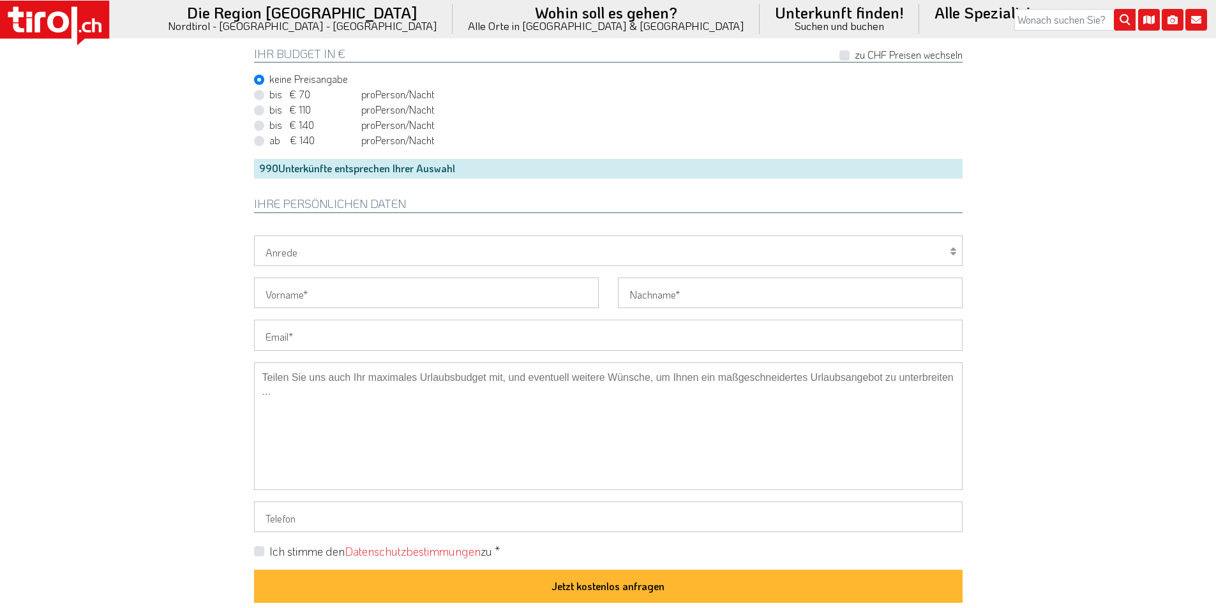
click at [309, 331] on input "Email" at bounding box center [608, 335] width 708 height 31
paste input "leoma@t-online.de"
type input "leoma@t-online.de"
drag, startPoint x: 285, startPoint y: 255, endPoint x: 281, endPoint y: 265, distance: 10.3
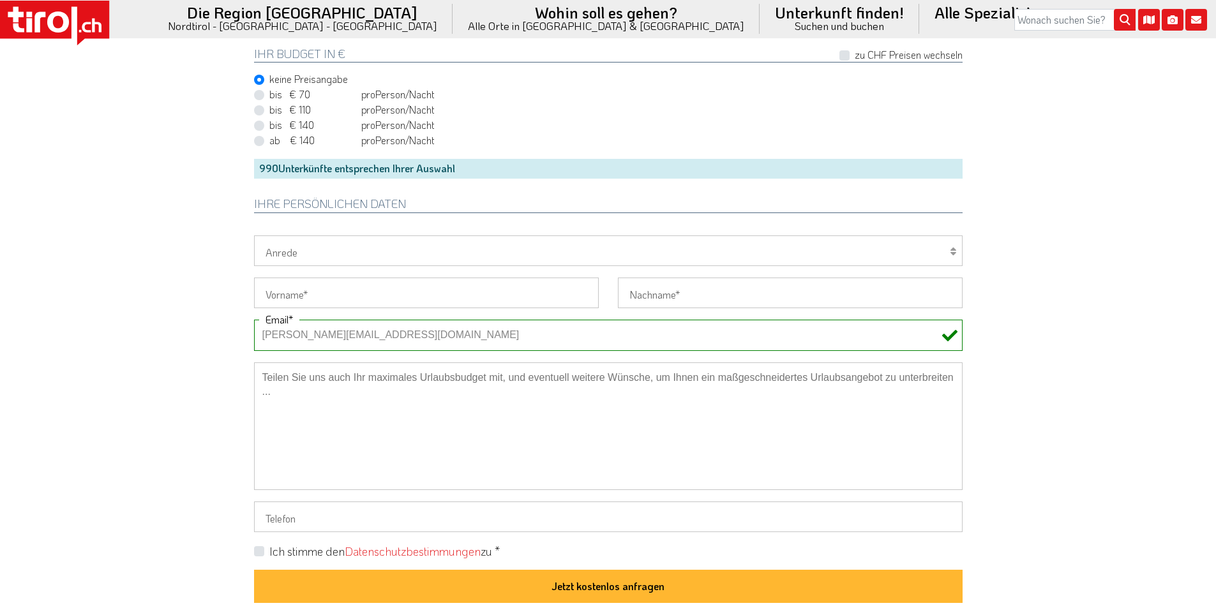
click at [285, 255] on select "Herr Frau Familie" at bounding box center [608, 250] width 708 height 31
select select "Herr"
click at [254, 235] on select "Herr Frau Familie" at bounding box center [608, 250] width 708 height 31
click at [281, 294] on input "Vorname" at bounding box center [426, 293] width 345 height 31
paste input "Matthias - Maier"
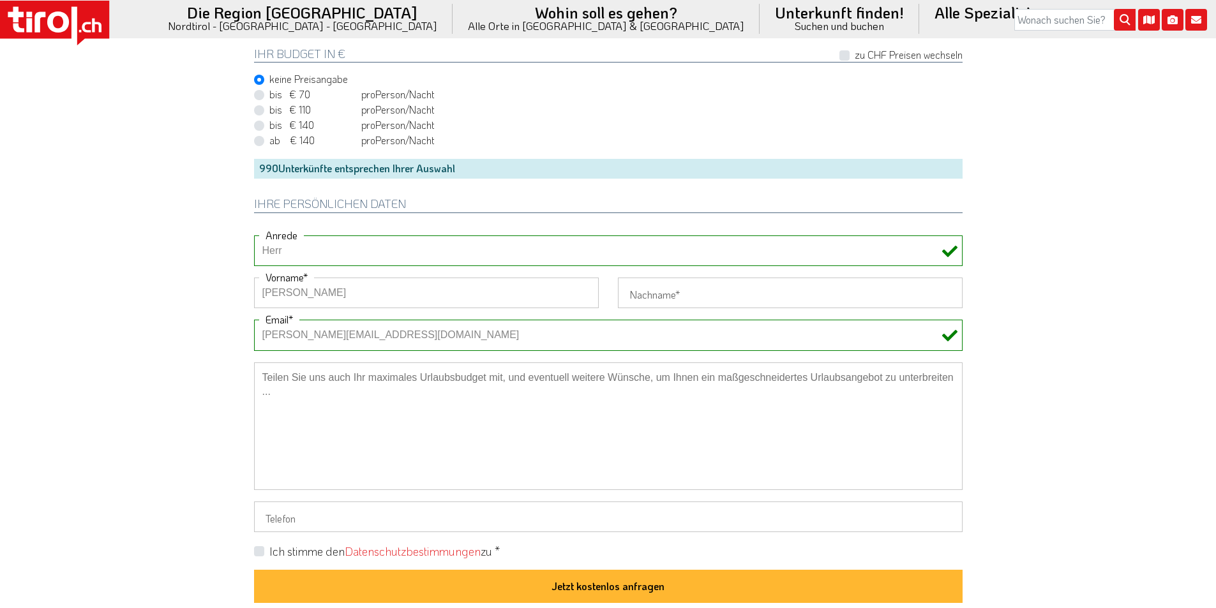
click at [345, 290] on input "Matthias - Maier" at bounding box center [426, 293] width 345 height 31
click at [343, 290] on input "Matthias - Maier" at bounding box center [426, 293] width 345 height 31
type input "Matthias -"
type input "Maier"
click at [423, 294] on input "Matthias -" at bounding box center [426, 293] width 345 height 31
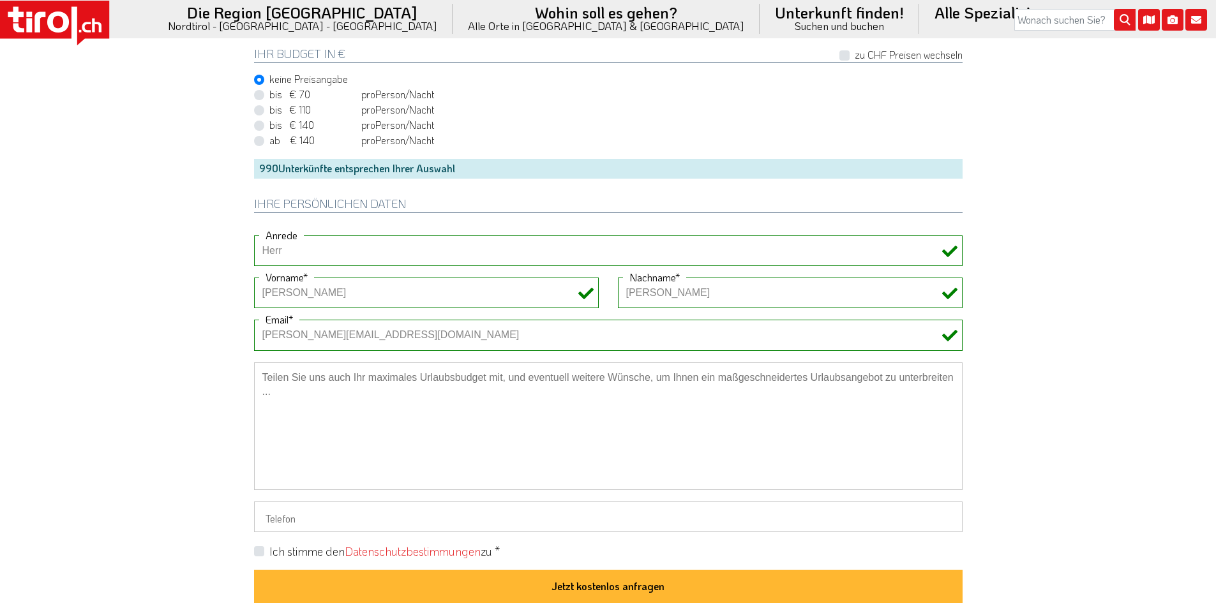
drag, startPoint x: 276, startPoint y: 292, endPoint x: 223, endPoint y: 293, distance: 53.0
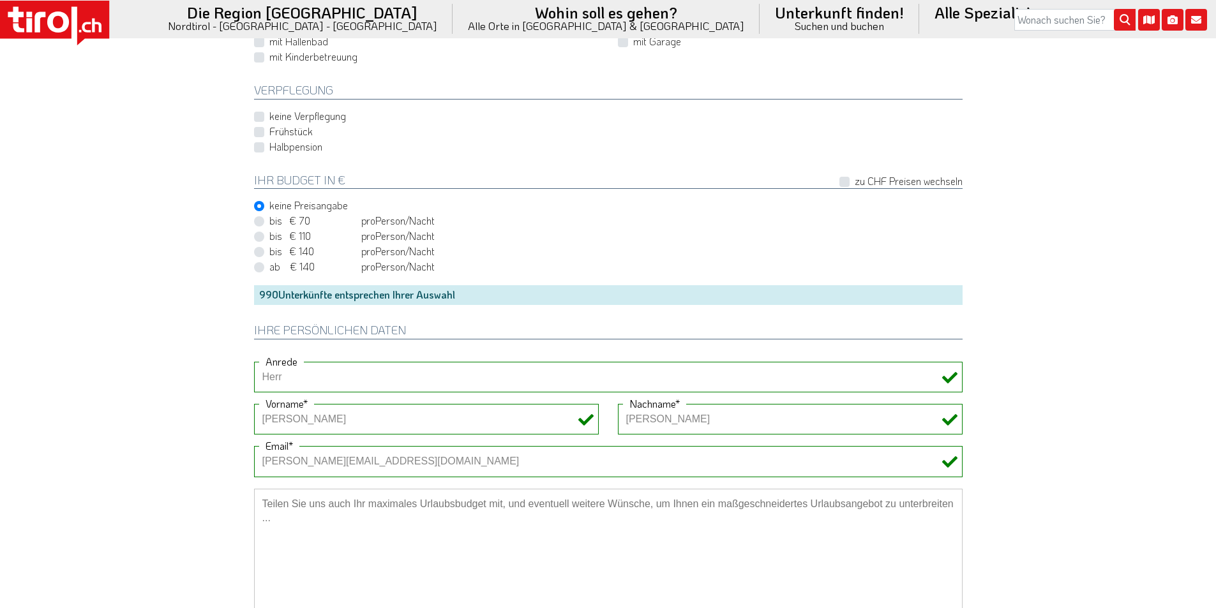
scroll to position [766, 0]
type input "Matthias"
click at [269, 133] on label "Frühstück" at bounding box center [290, 133] width 43 height 14
click at [262, 133] on input "Frühstück" at bounding box center [611, 132] width 708 height 8
checkbox input "true"
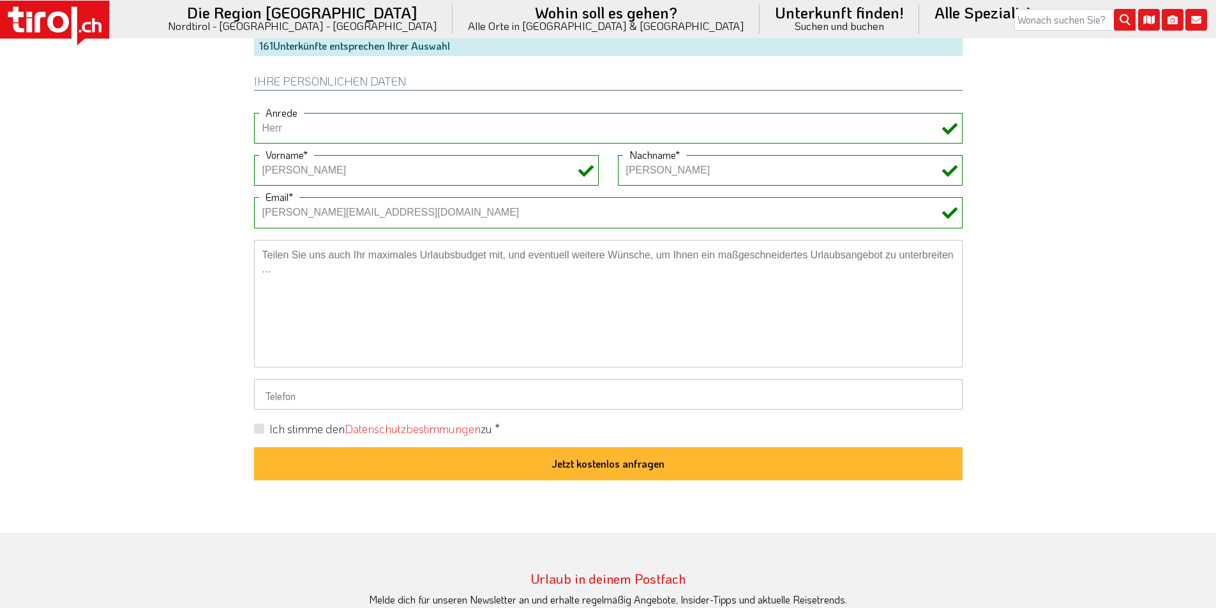
scroll to position [1021, 0]
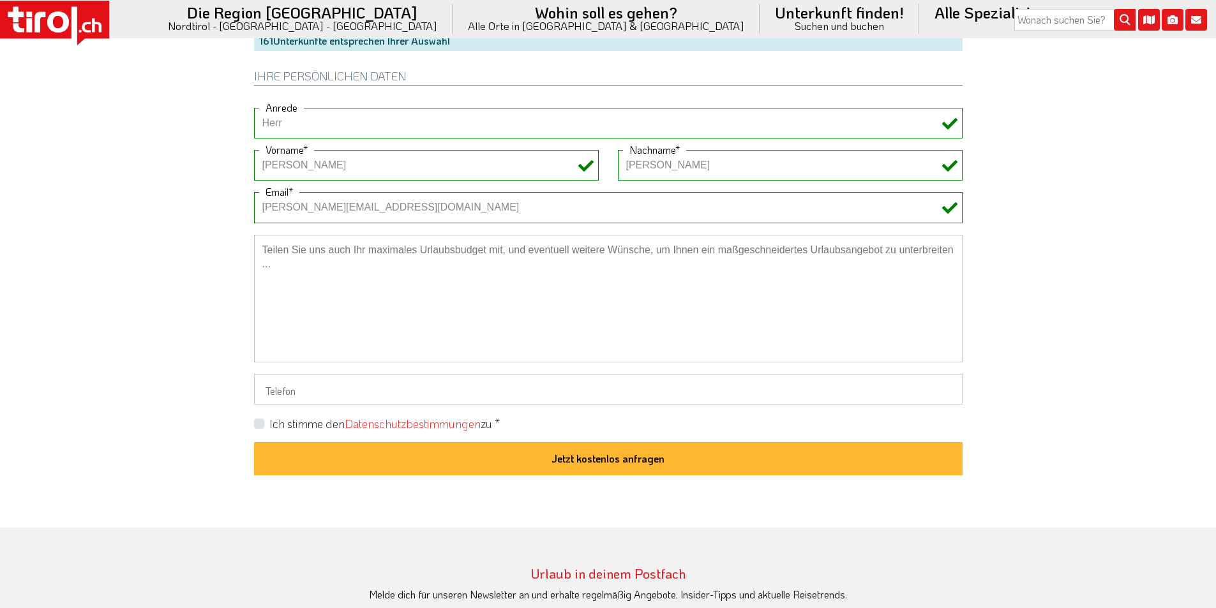
click at [277, 383] on input "Telefon" at bounding box center [608, 389] width 708 height 31
paste input "07128304916"
click at [265, 389] on input "07128304916" at bounding box center [608, 389] width 708 height 31
type input "07128304916"
click at [258, 431] on div "Ich stimme den Datenschutzbestimmungen zu *" at bounding box center [608, 424] width 708 height 16
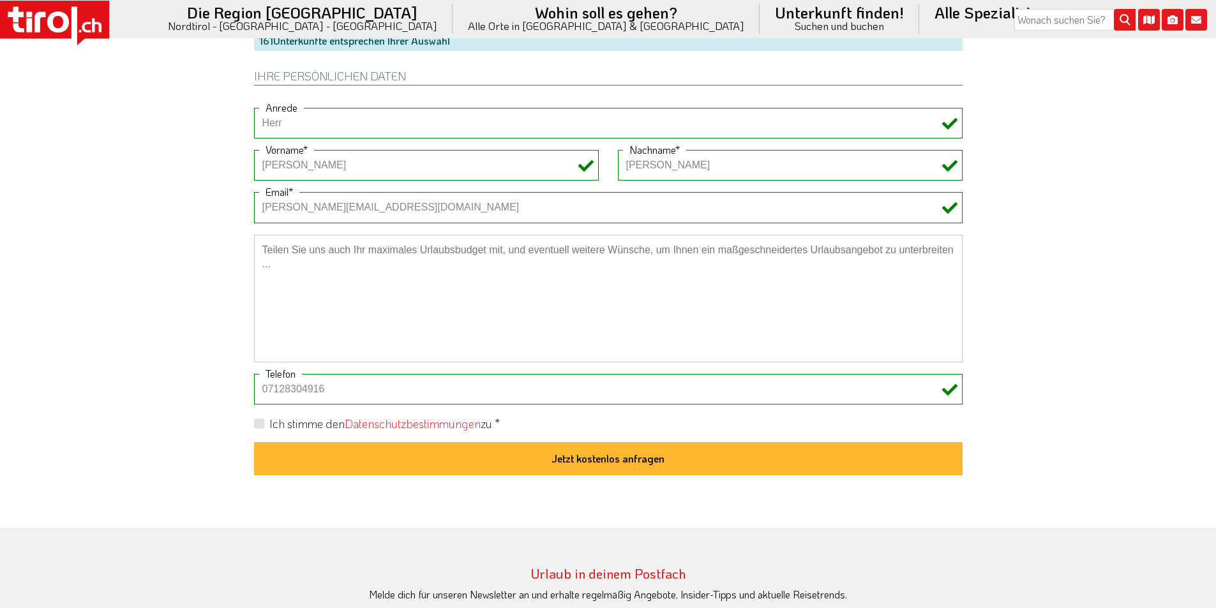
click at [269, 426] on label "Ich stimme den Datenschutzbestimmungen zu *" at bounding box center [384, 424] width 230 height 16
click at [260, 426] on input "Ich stimme den Datenschutzbestimmungen zu *" at bounding box center [611, 423] width 708 height 8
checkbox input "true"
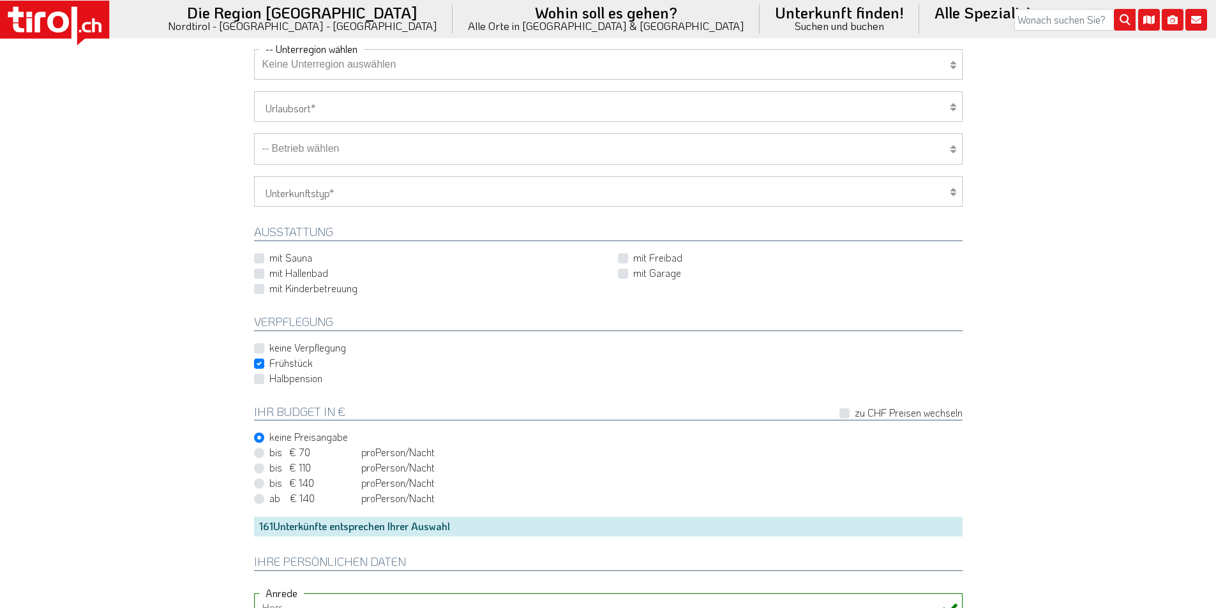
scroll to position [319, 0]
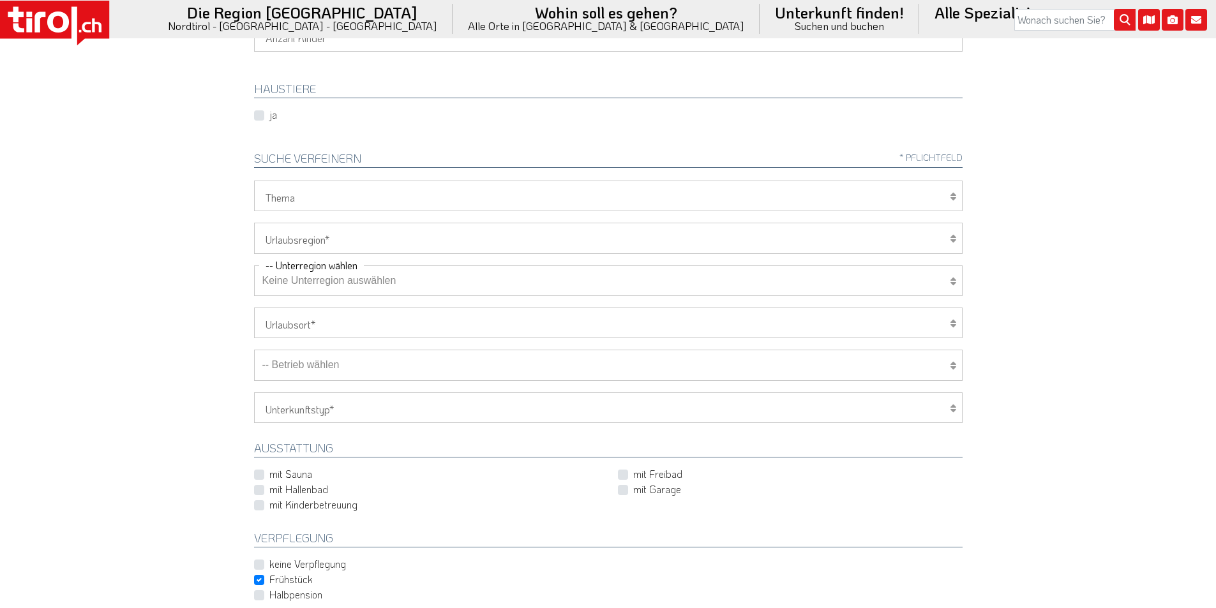
drag, startPoint x: 295, startPoint y: 227, endPoint x: 294, endPoint y: 251, distance: 24.9
click at [295, 227] on select "Tirol/Nordtirol Osttirol Südtirol Tirols Nachbarn" at bounding box center [608, 238] width 708 height 31
select select "7272"
click at [254, 223] on select "Tirol/Nordtirol Osttirol Südtirol Tirols Nachbarn" at bounding box center [608, 238] width 708 height 31
click at [295, 288] on select "Keine Unterregion auswählen Achensee Alpbachtal & Tiroler Seenland Arlberg Feri…" at bounding box center [608, 280] width 708 height 31
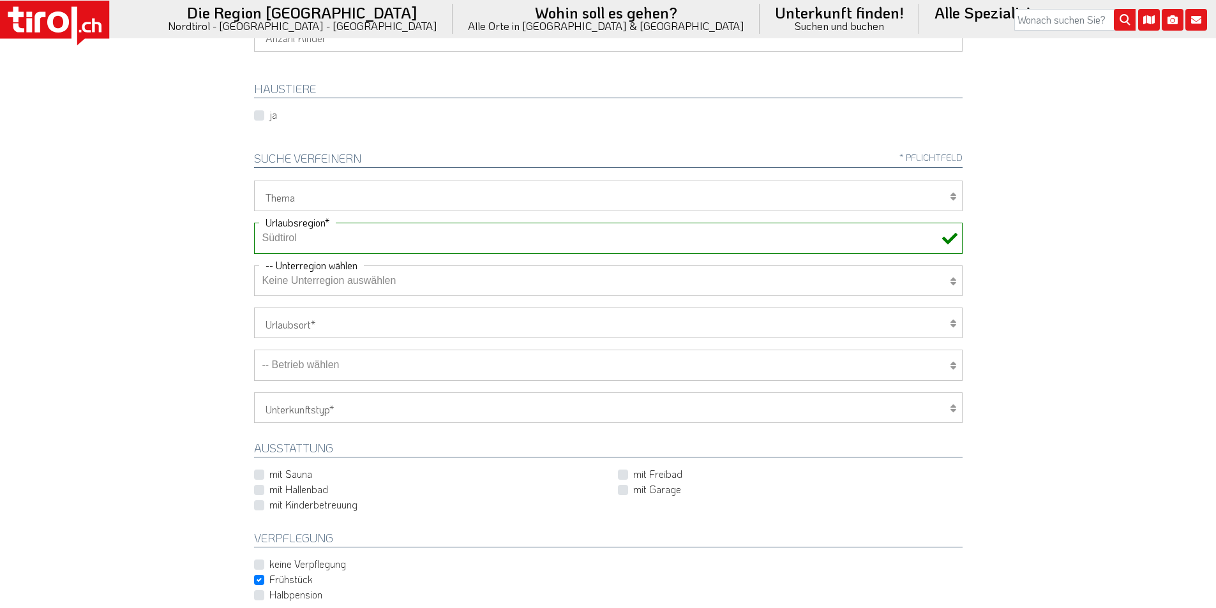
select select "7273"
click at [254, 265] on select "Keine Unterregion auswählen Achensee Alpbachtal & Tiroler Seenland Arlberg Feri…" at bounding box center [608, 280] width 708 height 31
drag, startPoint x: 329, startPoint y: 366, endPoint x: 370, endPoint y: 403, distance: 55.5
click at [329, 366] on select "-- Betrieb wählen ABINEA Dolomiti Romantic SPA Hotel Aktivhotel Waldhof - Oetz …" at bounding box center [608, 365] width 708 height 31
select select "28987"
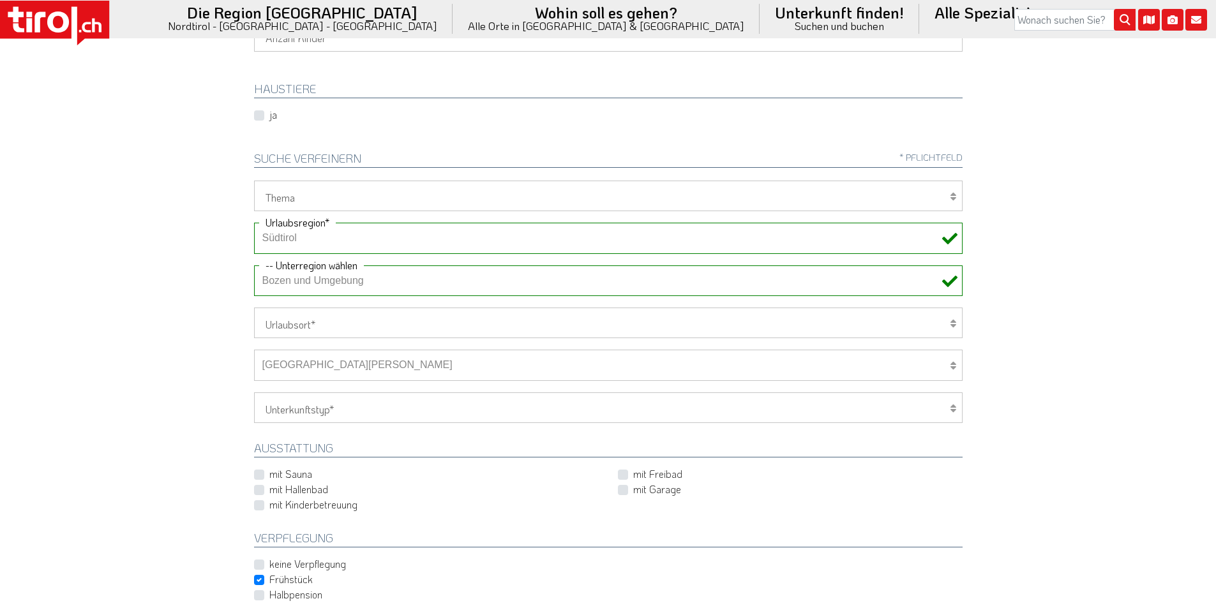
click at [254, 350] on select "-- Betrieb wählen ABINEA Dolomiti Romantic SPA Hotel Aktivhotel Waldhof - Oetz …" at bounding box center [608, 365] width 708 height 31
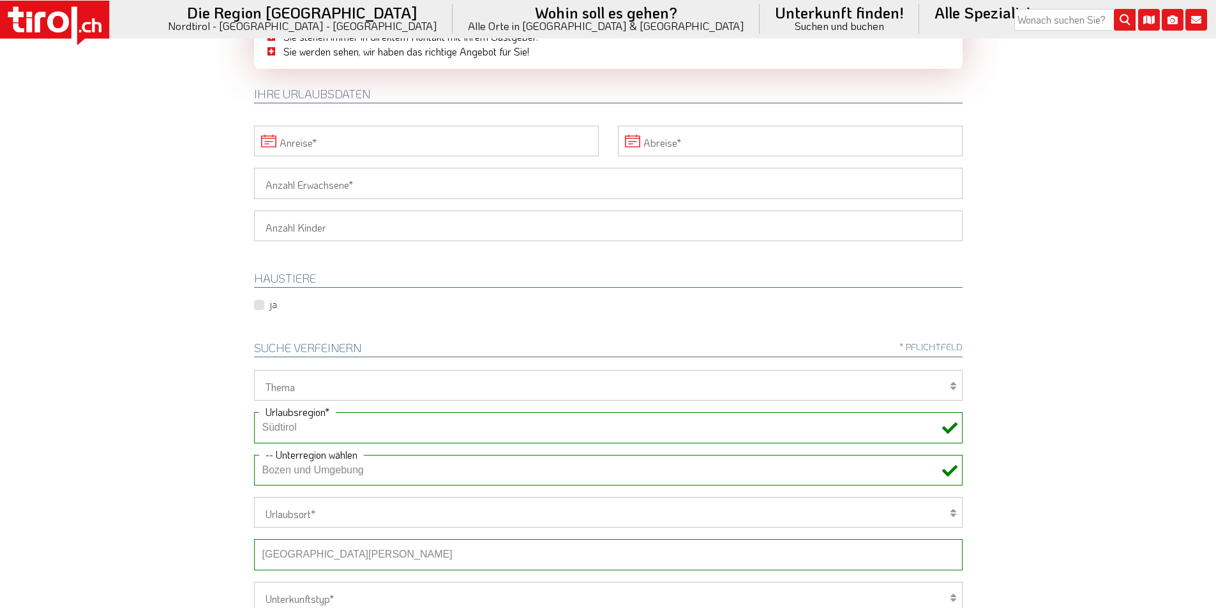
scroll to position [0, 0]
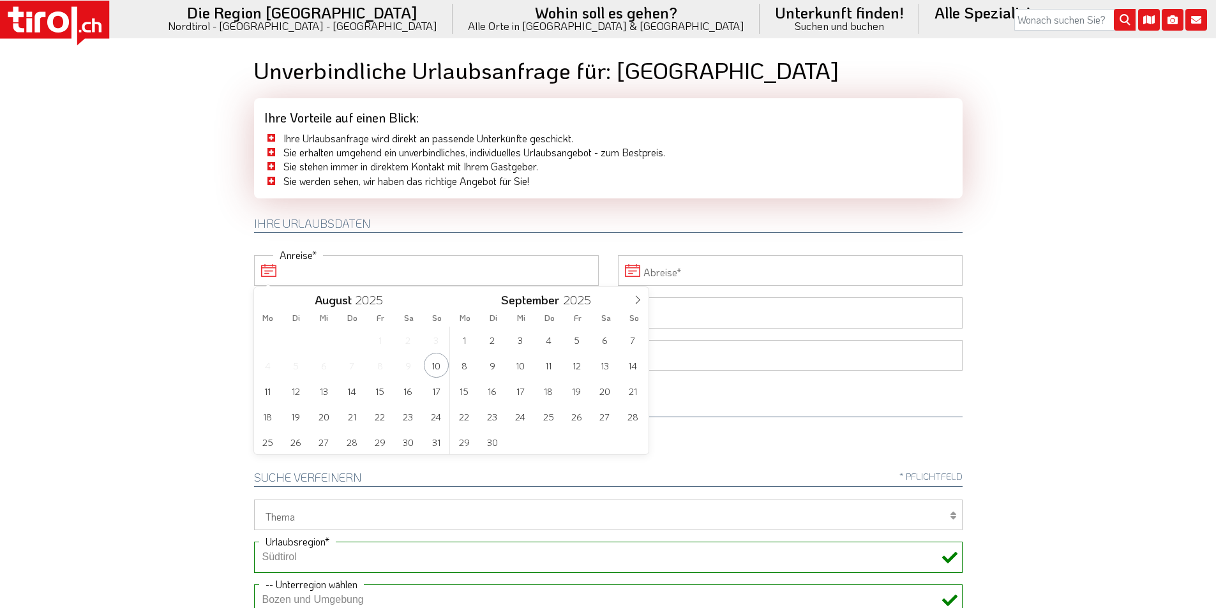
click at [327, 271] on input "Anreise" at bounding box center [426, 270] width 345 height 31
click at [295, 439] on span "26" at bounding box center [295, 441] width 25 height 25
click at [445, 443] on span "31" at bounding box center [436, 441] width 25 height 25
type input "26-08-2025"
type input "31-08-2025"
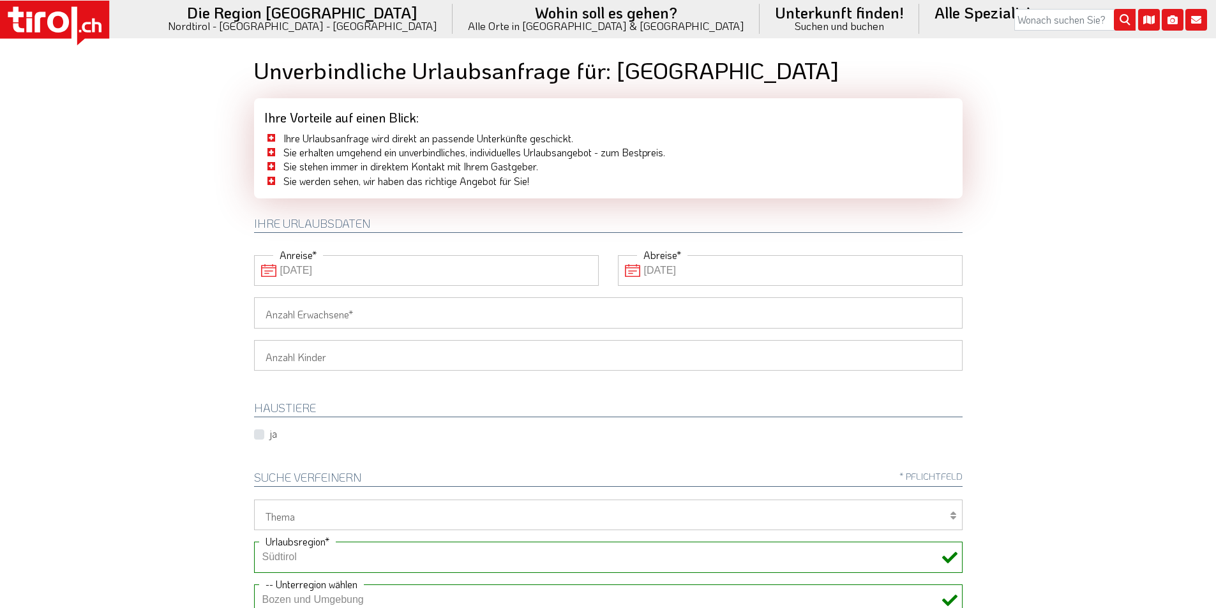
click at [315, 312] on input "Anzahl Erwachsene" at bounding box center [608, 312] width 708 height 31
type input "4"
click at [154, 283] on body ".st0{fill:#FFFFFF}.st1{fill:#E31017} Die Region Tirol Nordtirol - Südtirol - Os…" at bounding box center [608, 304] width 1216 height 608
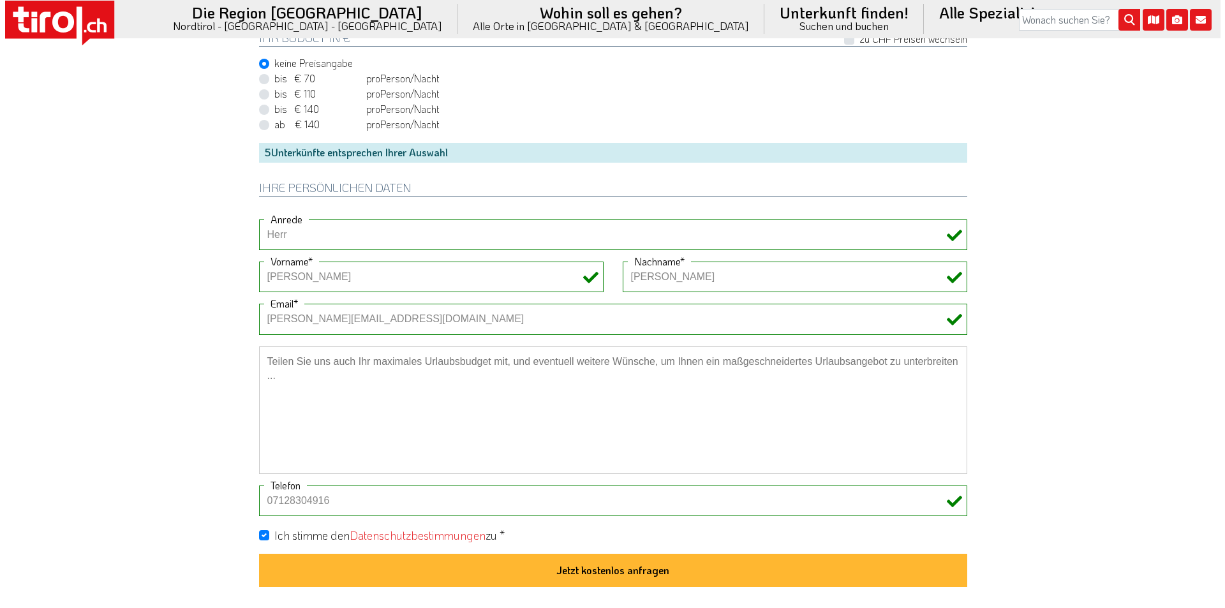
scroll to position [1021, 0]
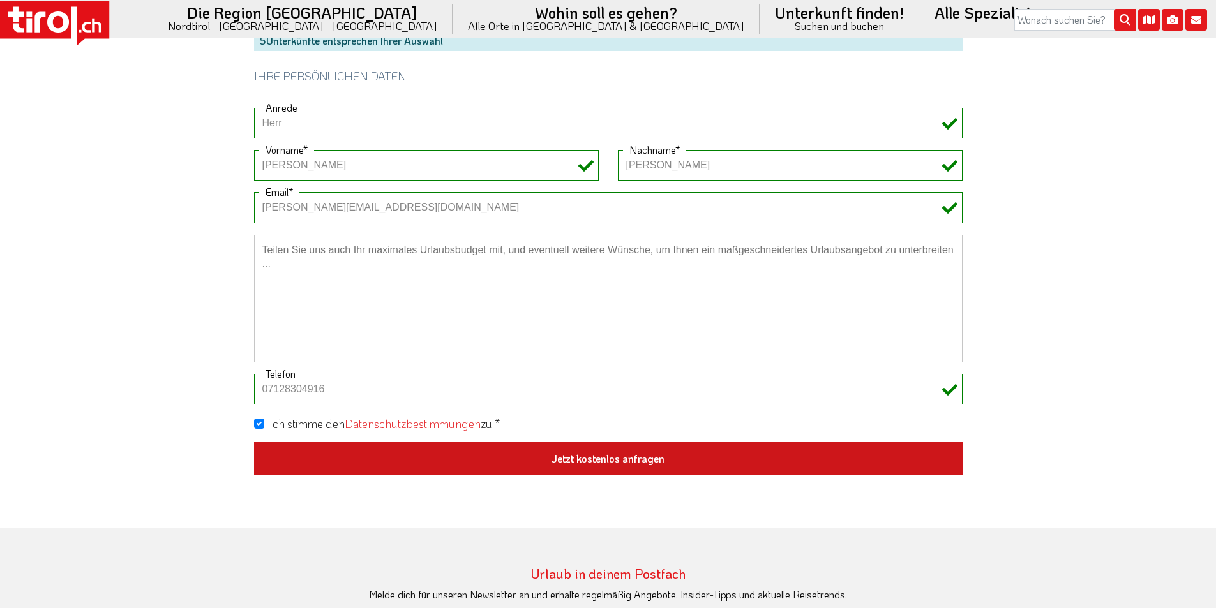
click at [591, 460] on button "Jetzt kostenlos anfragen" at bounding box center [608, 458] width 708 height 33
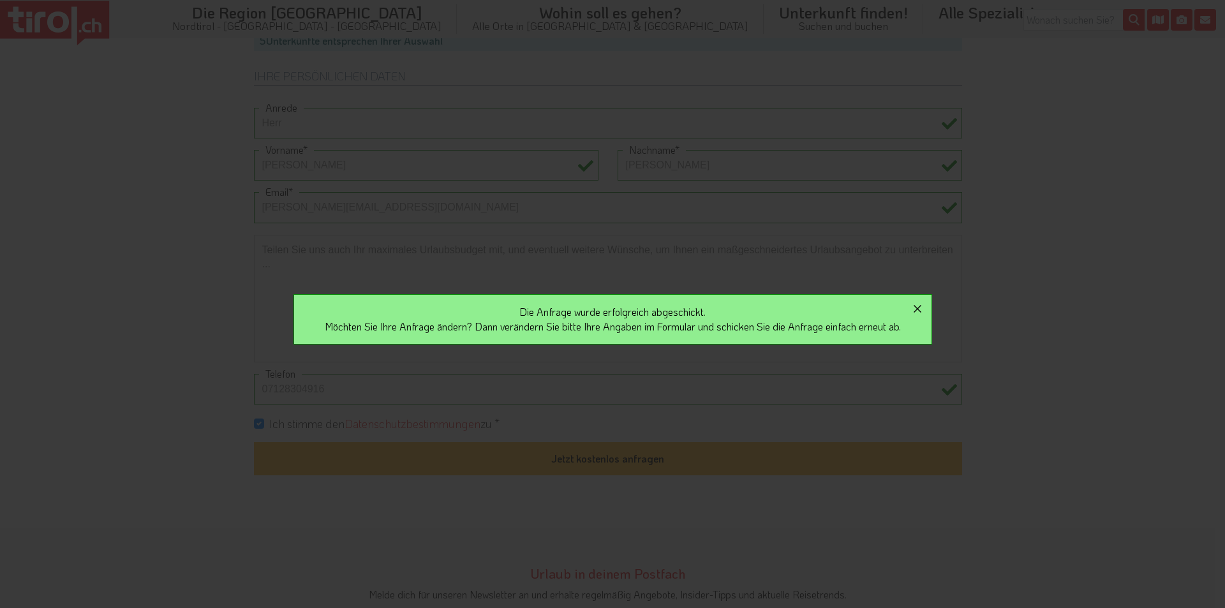
click at [925, 306] on icon "button" at bounding box center [917, 308] width 15 height 15
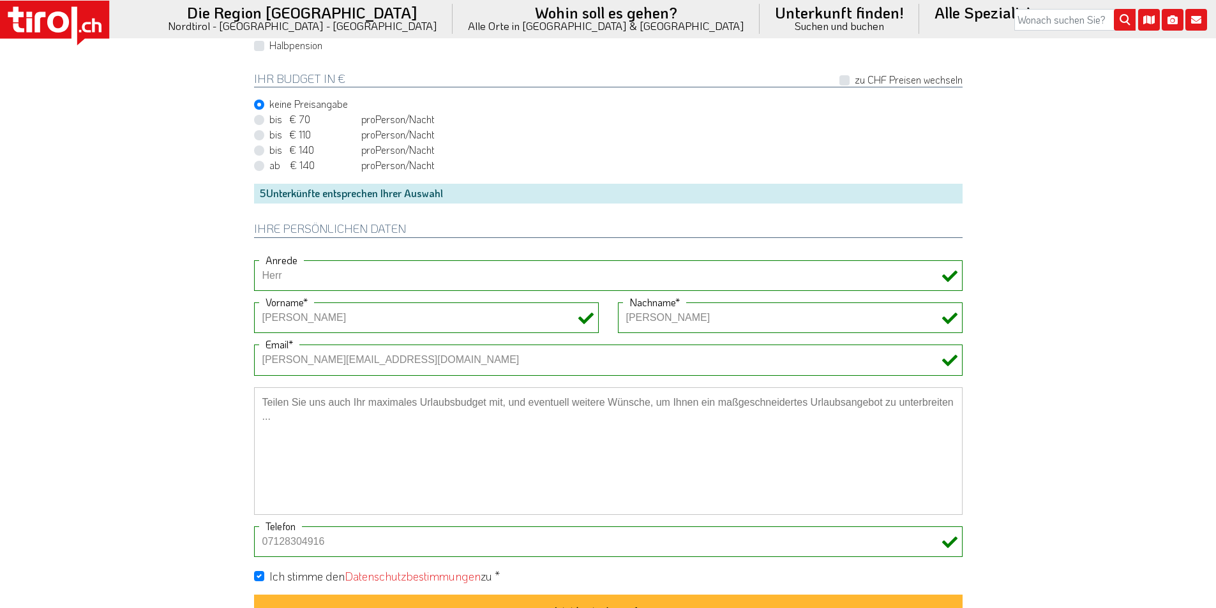
scroll to position [638, 0]
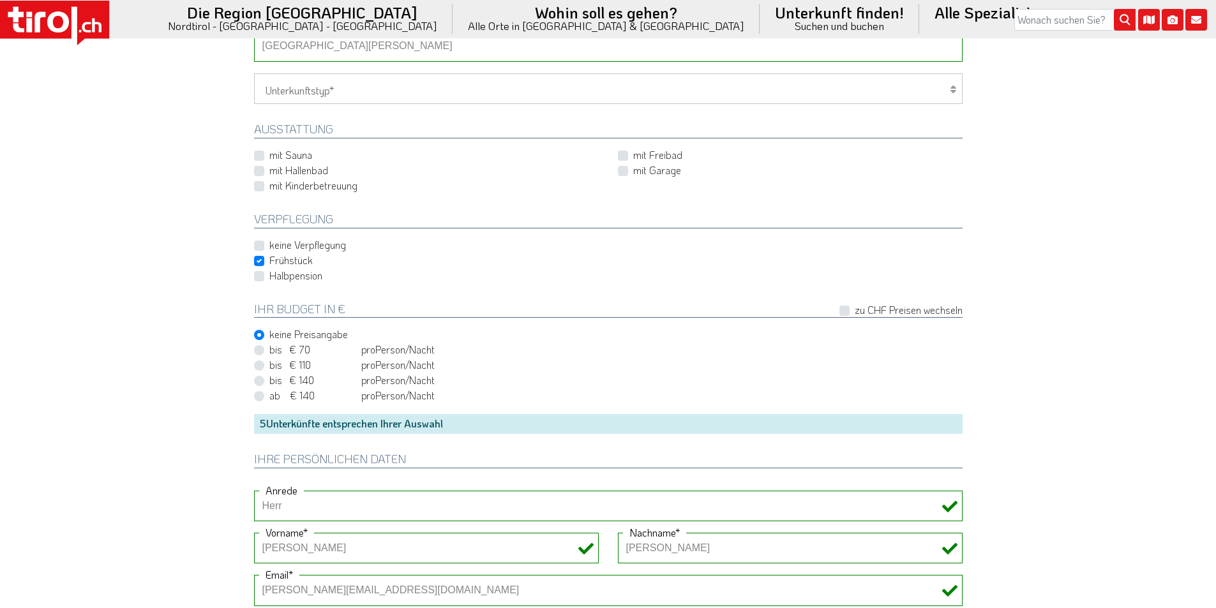
click at [334, 51] on select "-- Betrieb wählen ABINEA Dolomiti Romantic SPA Hotel Aktivhotel Waldhof - Oetz …" at bounding box center [608, 46] width 708 height 31
click at [254, 31] on select "-- Betrieb wählen ABINEA Dolomiti Romantic SPA Hotel Aktivhotel Waldhof - Oetz …" at bounding box center [608, 46] width 708 height 31
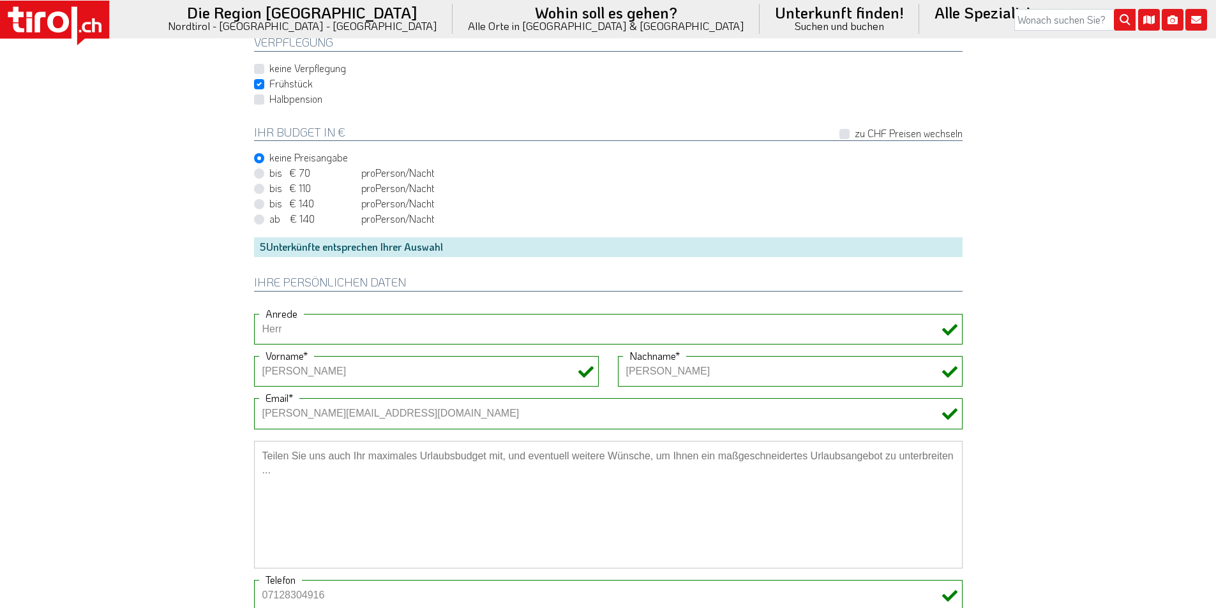
scroll to position [1085, 0]
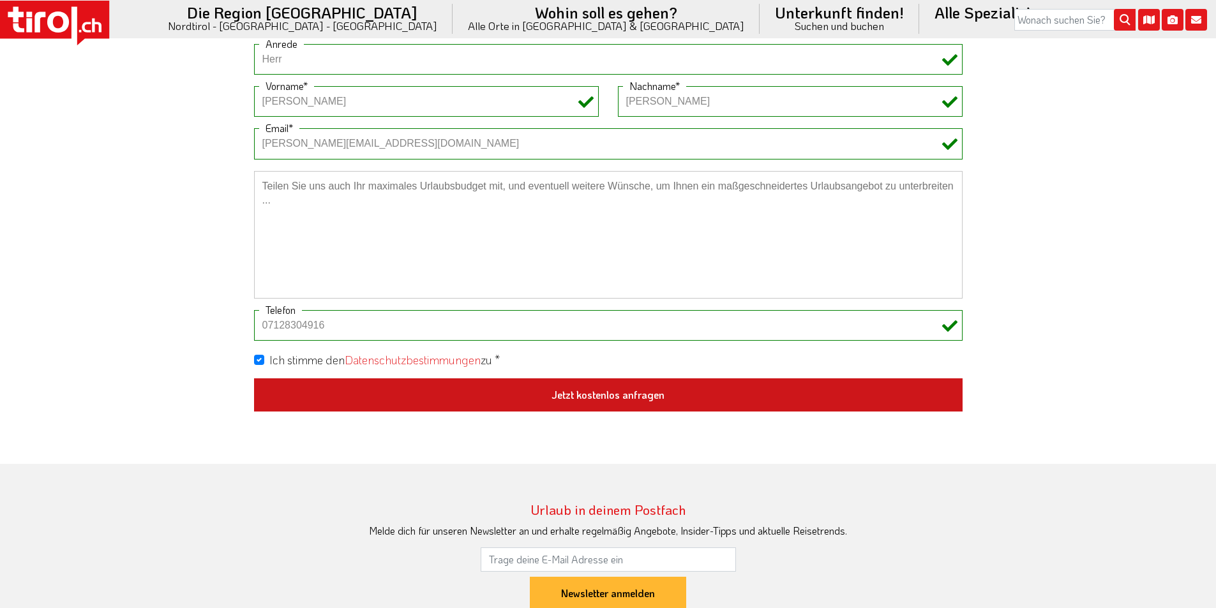
click at [644, 407] on button "Jetzt kostenlos anfragen" at bounding box center [608, 394] width 708 height 33
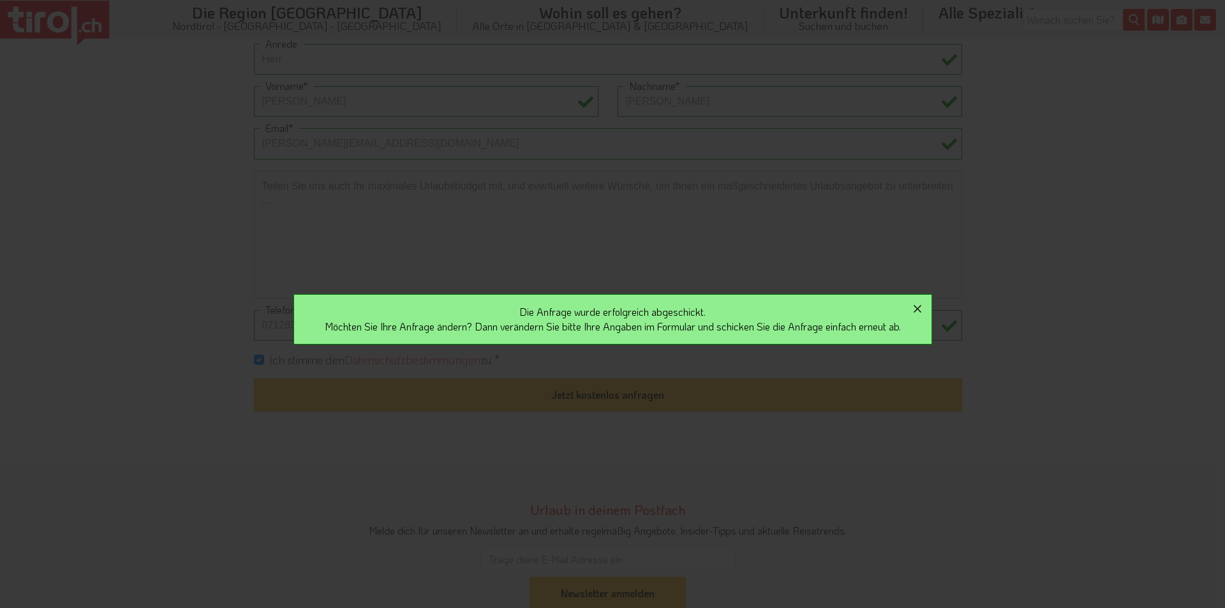
click at [922, 302] on icon "button" at bounding box center [917, 308] width 15 height 15
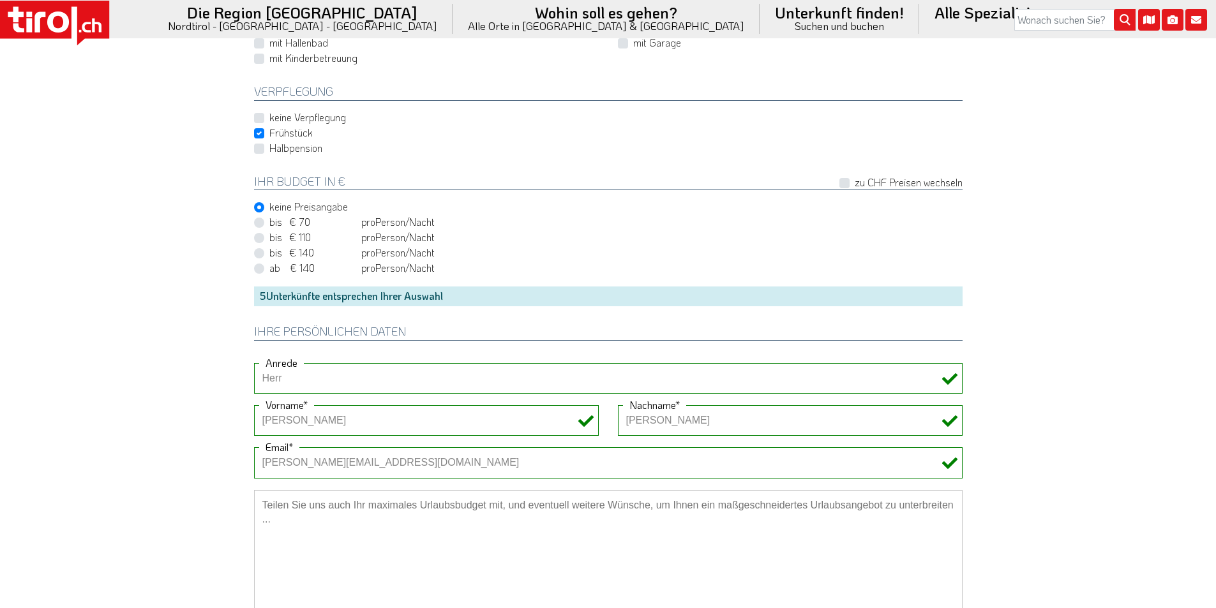
scroll to position [574, 0]
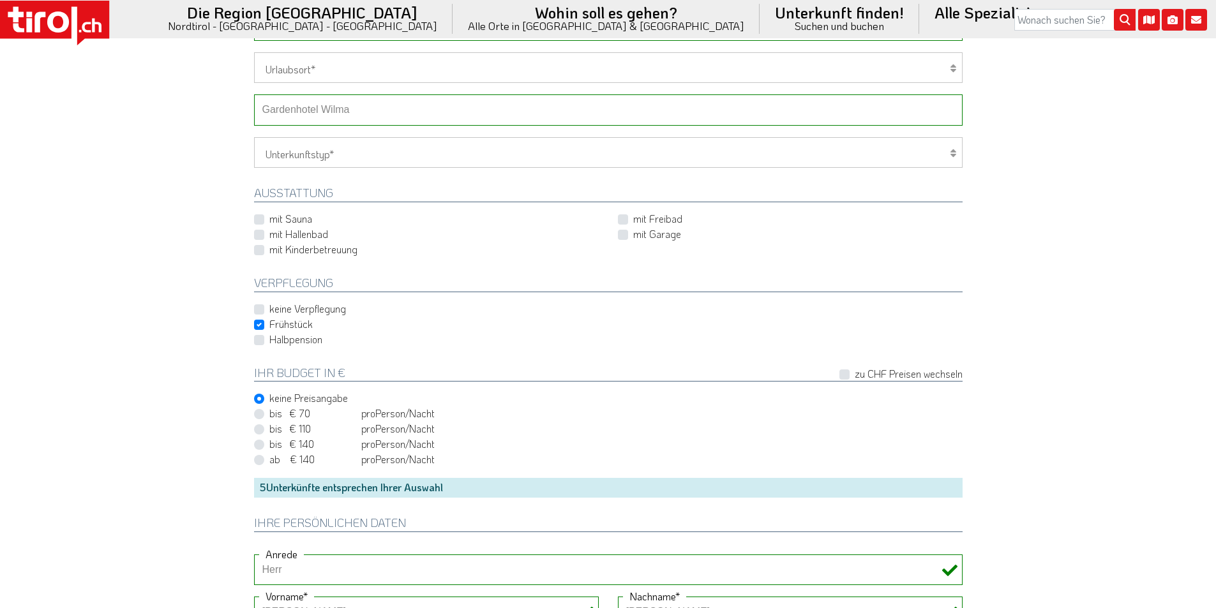
click at [307, 103] on select "-- Betrieb wählen ABINEA Dolomiti Romantic SPA Hotel Aktivhotel Waldhof - Oetz …" at bounding box center [608, 109] width 708 height 31
click at [254, 94] on select "-- Betrieb wählen ABINEA Dolomiti Romantic SPA Hotel Aktivhotel Waldhof - Oetz …" at bounding box center [608, 109] width 708 height 31
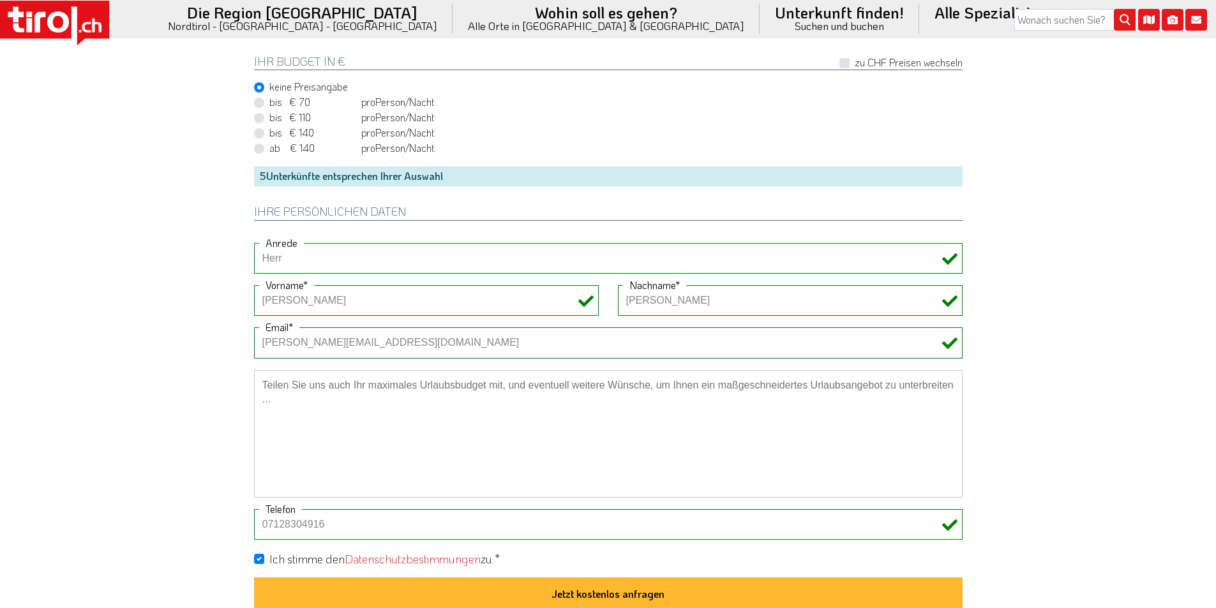
scroll to position [1085, 0]
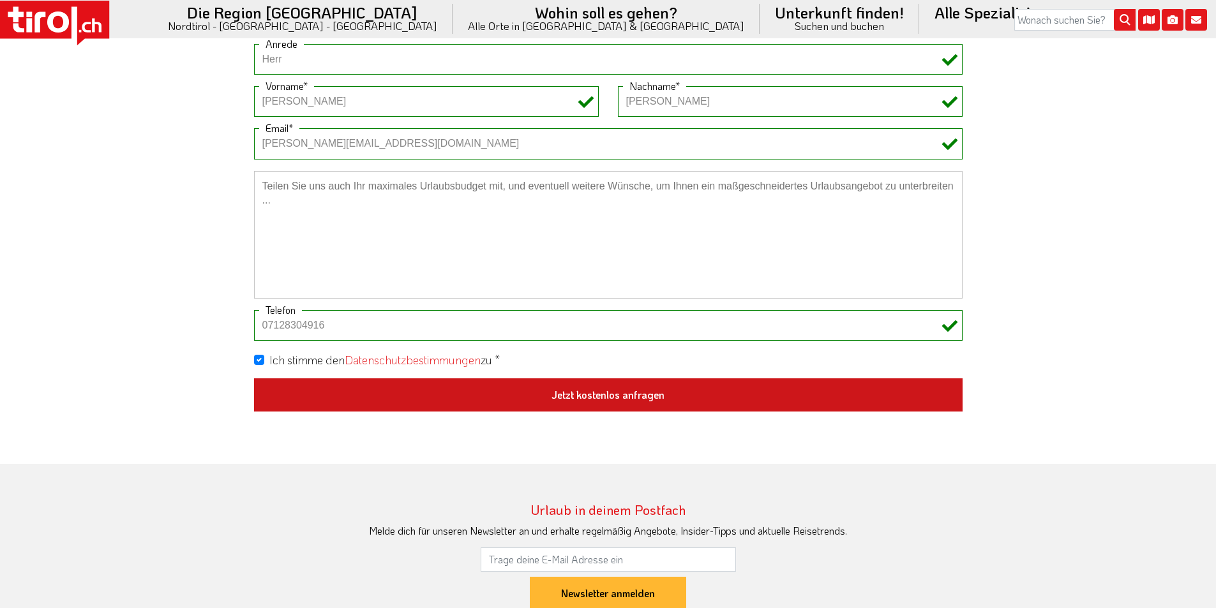
click at [598, 406] on button "Jetzt kostenlos anfragen" at bounding box center [608, 394] width 708 height 33
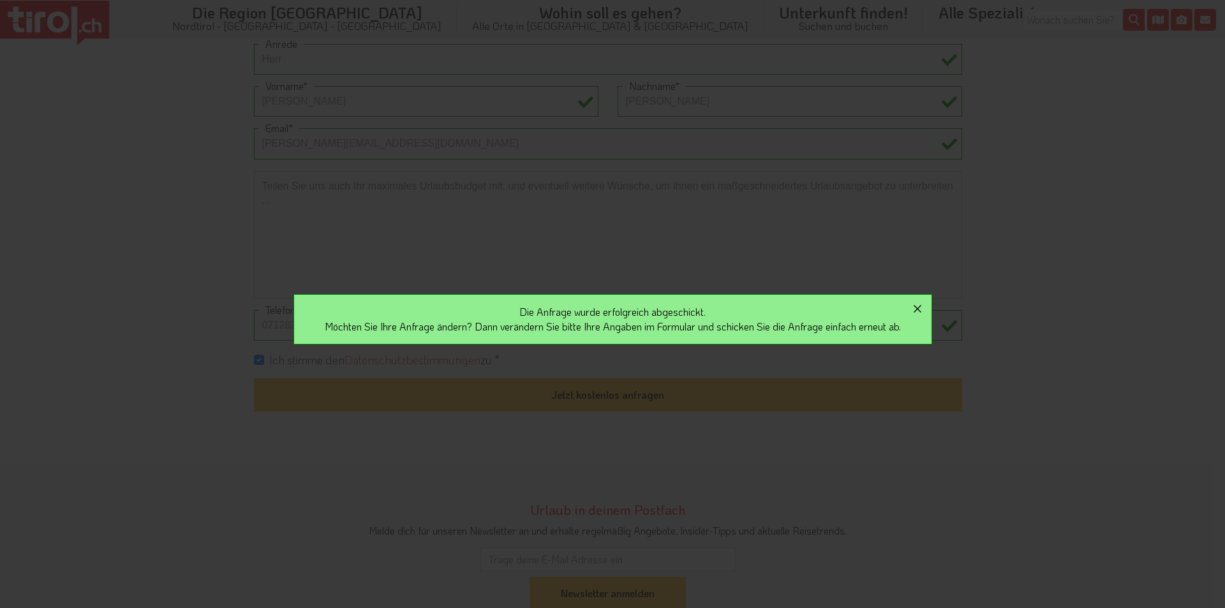
click at [921, 311] on icon "button" at bounding box center [918, 309] width 8 height 8
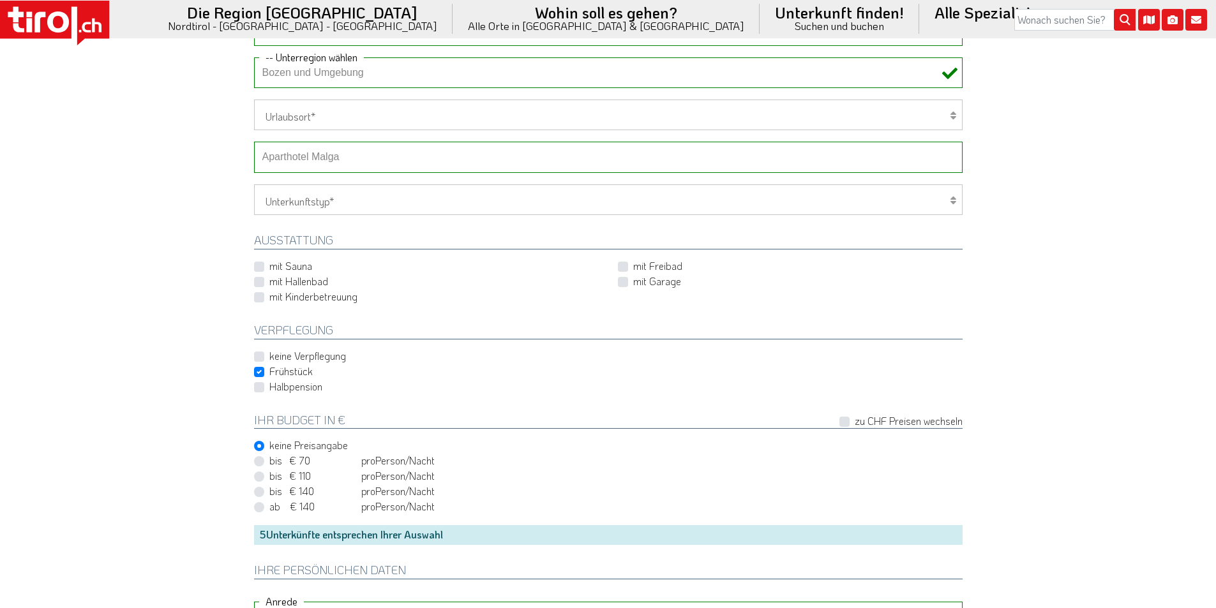
scroll to position [510, 0]
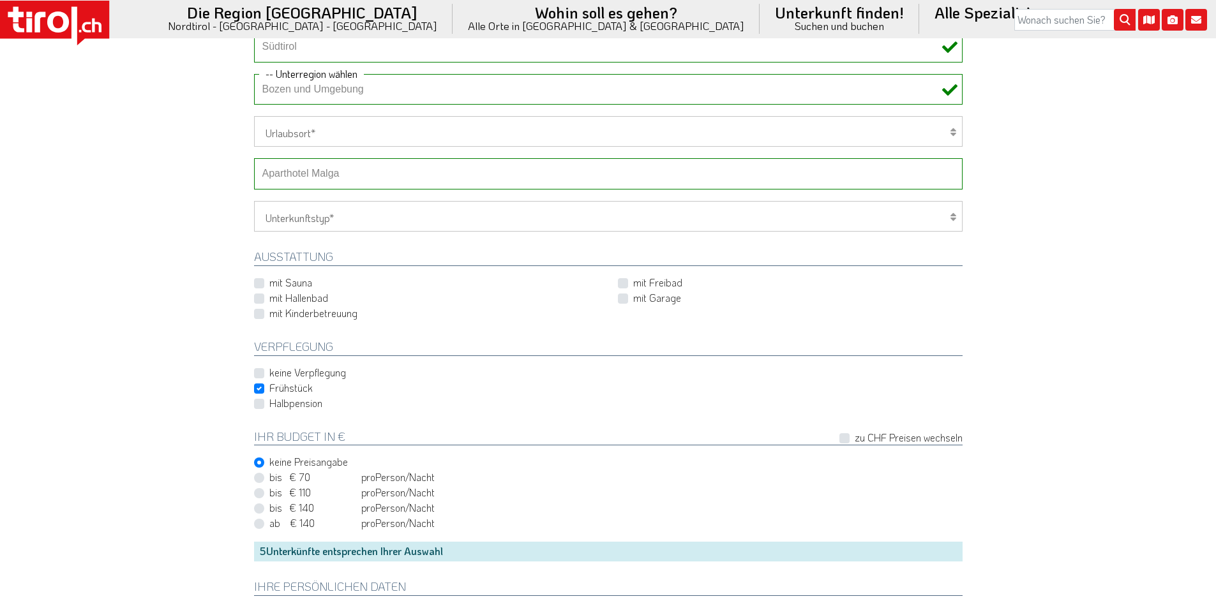
click at [323, 181] on select "-- Betrieb wählen ABINEA Dolomiti Romantic SPA Hotel Aktivhotel Waldhof - Oetz …" at bounding box center [608, 173] width 708 height 31
select select "41216"
click at [254, 158] on select "-- Betrieb wählen ABINEA Dolomiti Romantic SPA Hotel Aktivhotel Waldhof - Oetz …" at bounding box center [608, 173] width 708 height 31
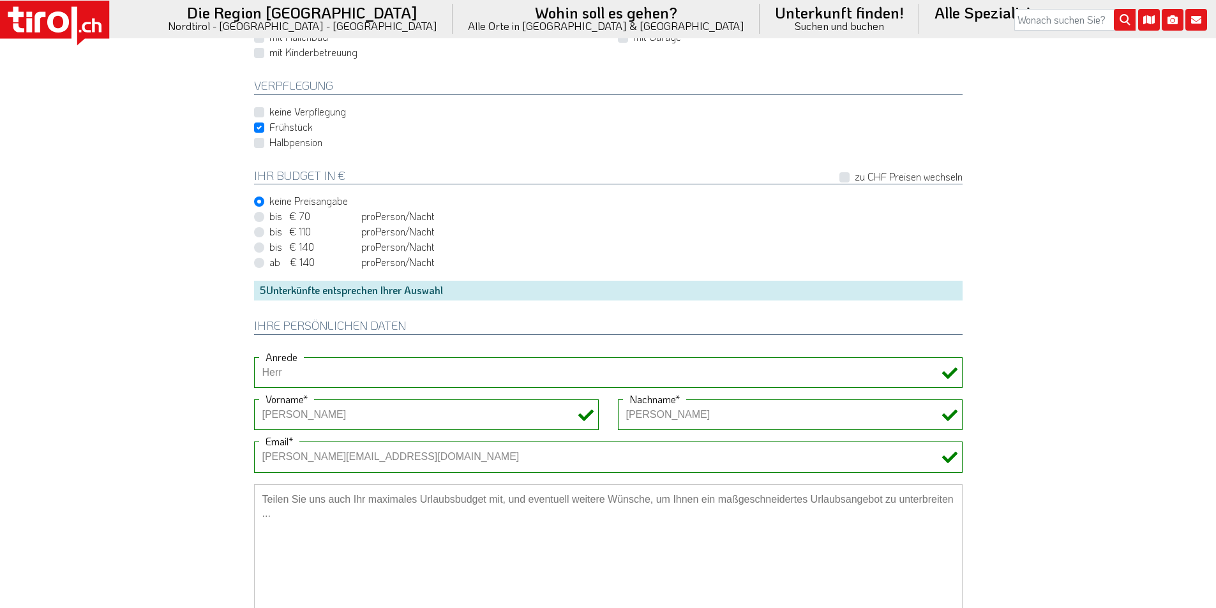
scroll to position [893, 0]
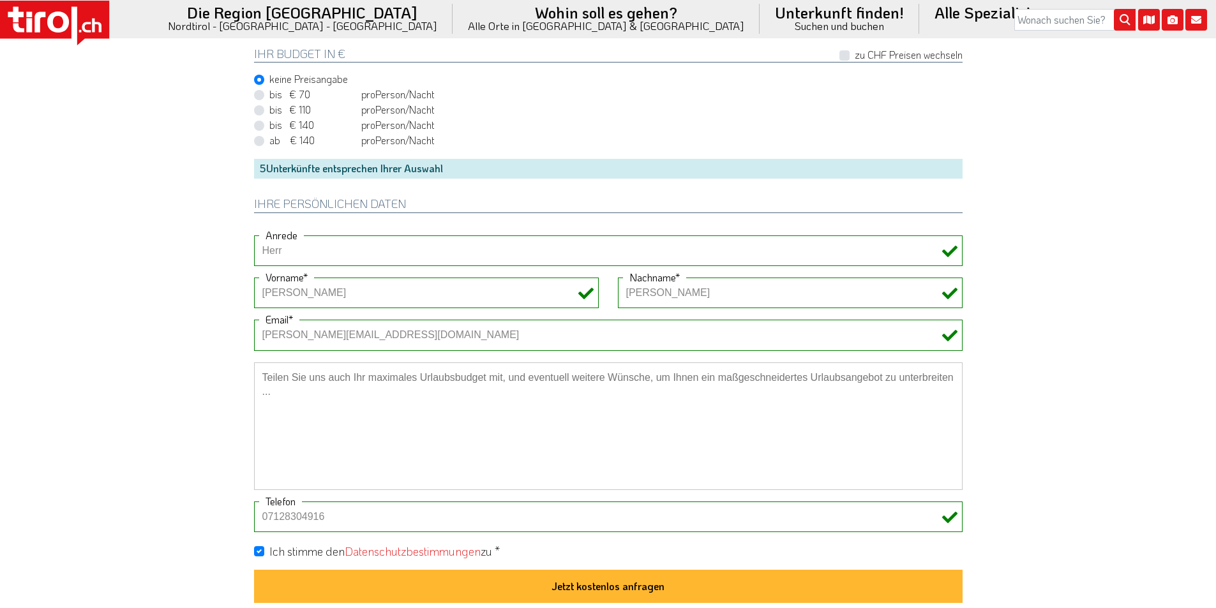
click at [614, 586] on button "Jetzt kostenlos anfragen" at bounding box center [608, 586] width 708 height 33
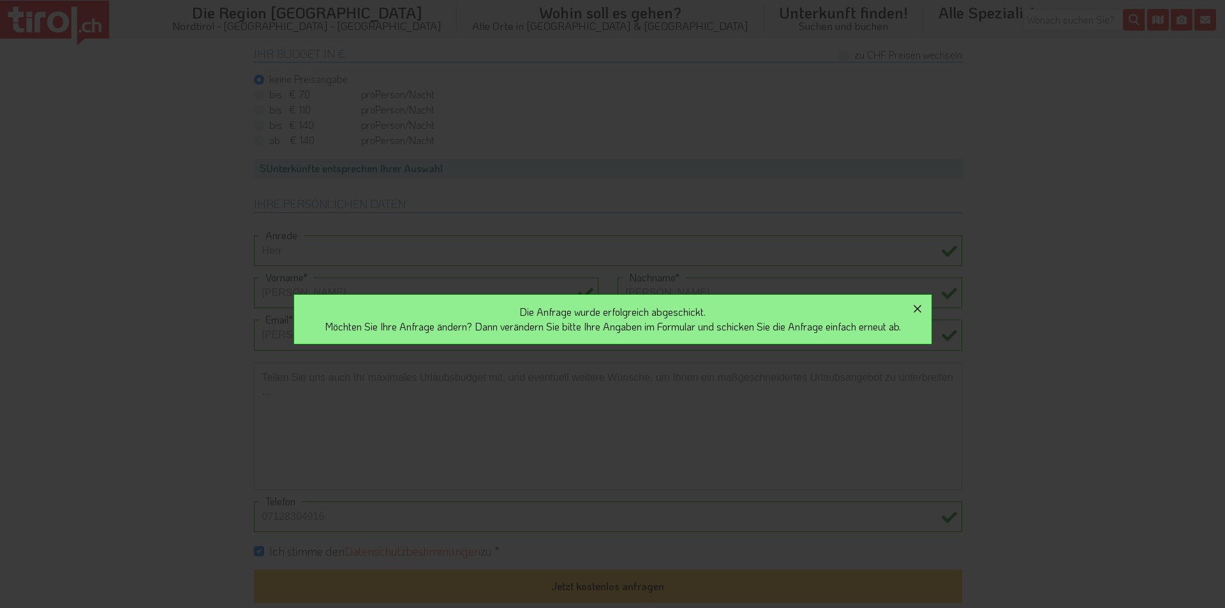
click at [921, 299] on button "button" at bounding box center [917, 309] width 28 height 28
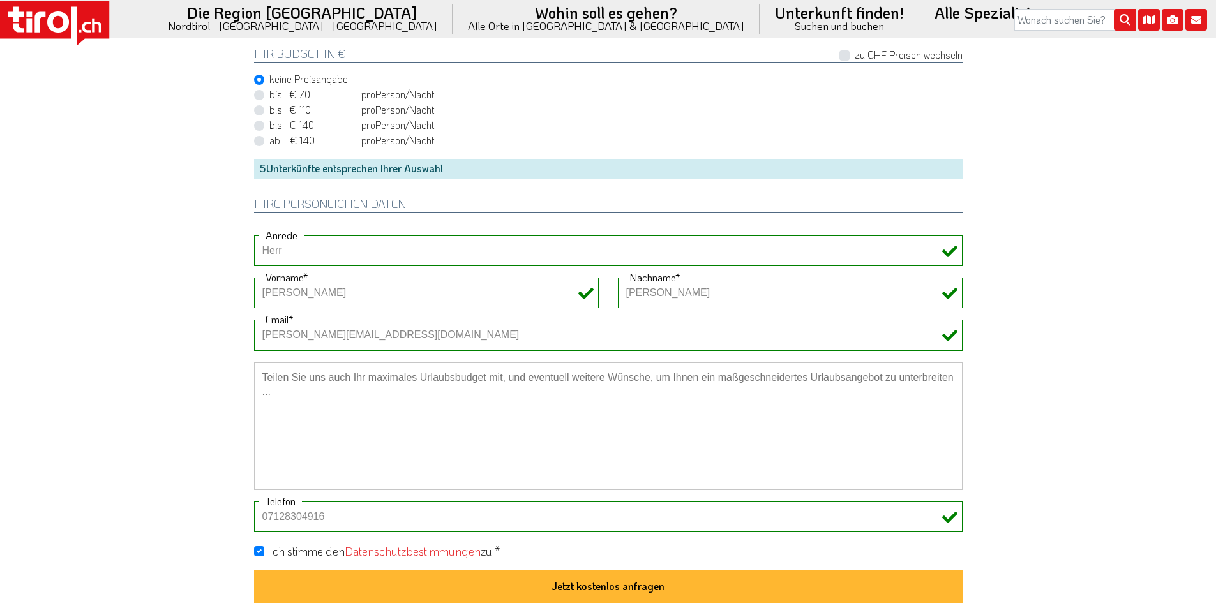
click at [55, 22] on icon at bounding box center [58, 22] width 10 height 13
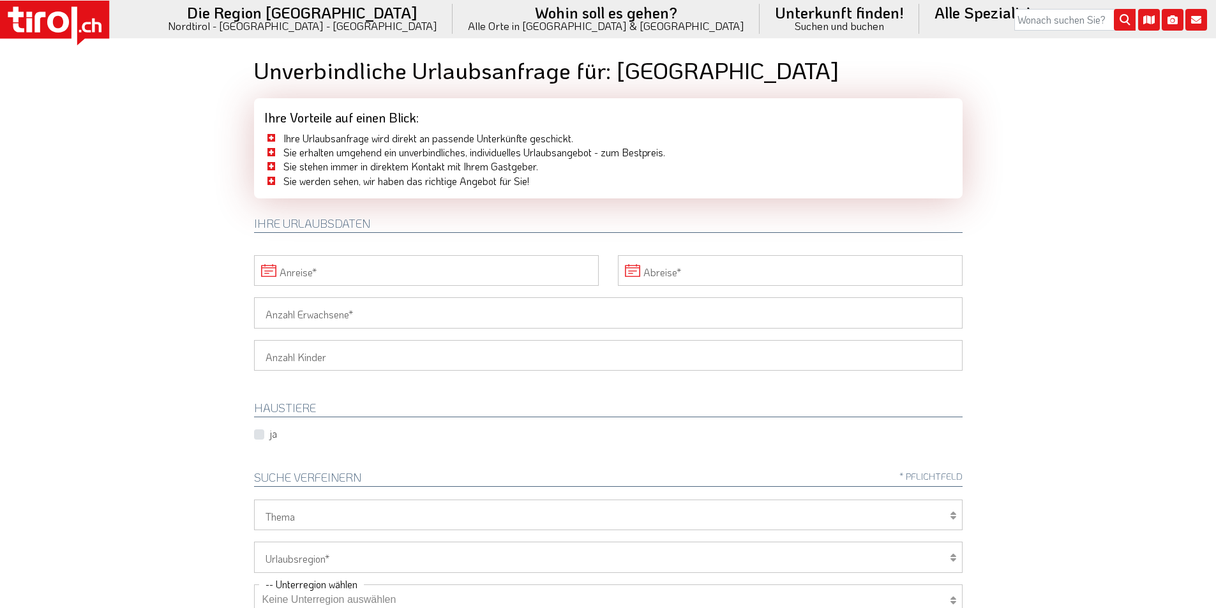
click at [407, 271] on input "Anreise" at bounding box center [426, 270] width 345 height 31
click at [380, 443] on span "29" at bounding box center [380, 441] width 25 height 25
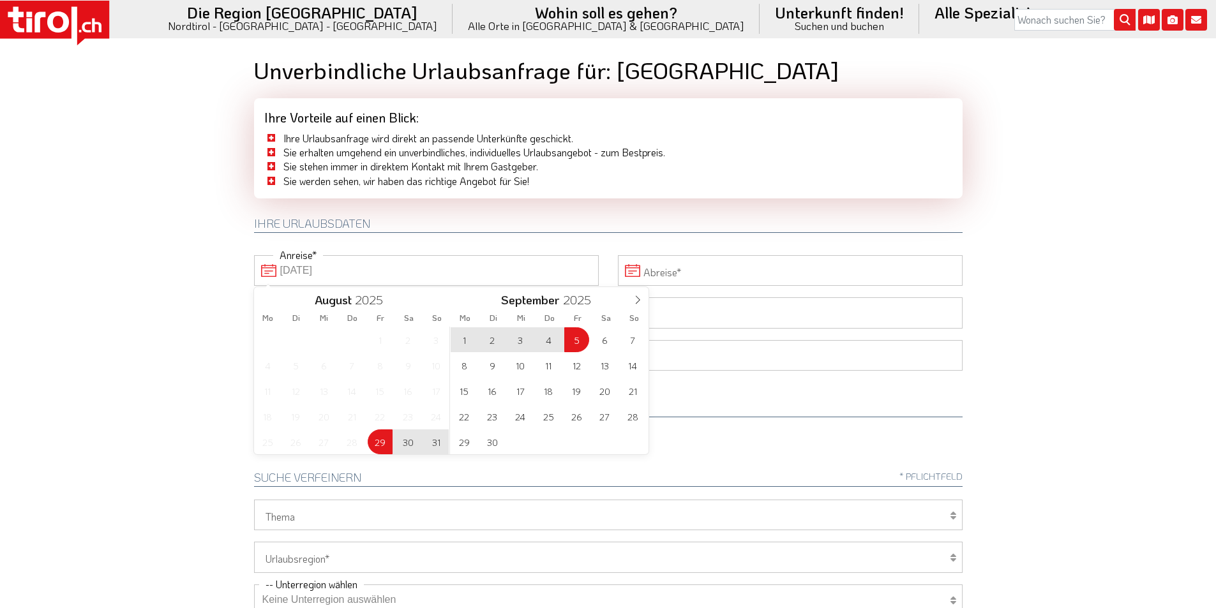
click at [579, 343] on span "5" at bounding box center [576, 339] width 25 height 25
type input "29-08-2025"
type input "05-09-2025"
drag, startPoint x: 141, startPoint y: 241, endPoint x: 161, endPoint y: 265, distance: 30.8
click at [144, 246] on body ".st0{fill:#FFFFFF}.st1{fill:#E31017} Die Region Tirol Nordtirol - Südtirol - Os…" at bounding box center [608, 304] width 1216 height 608
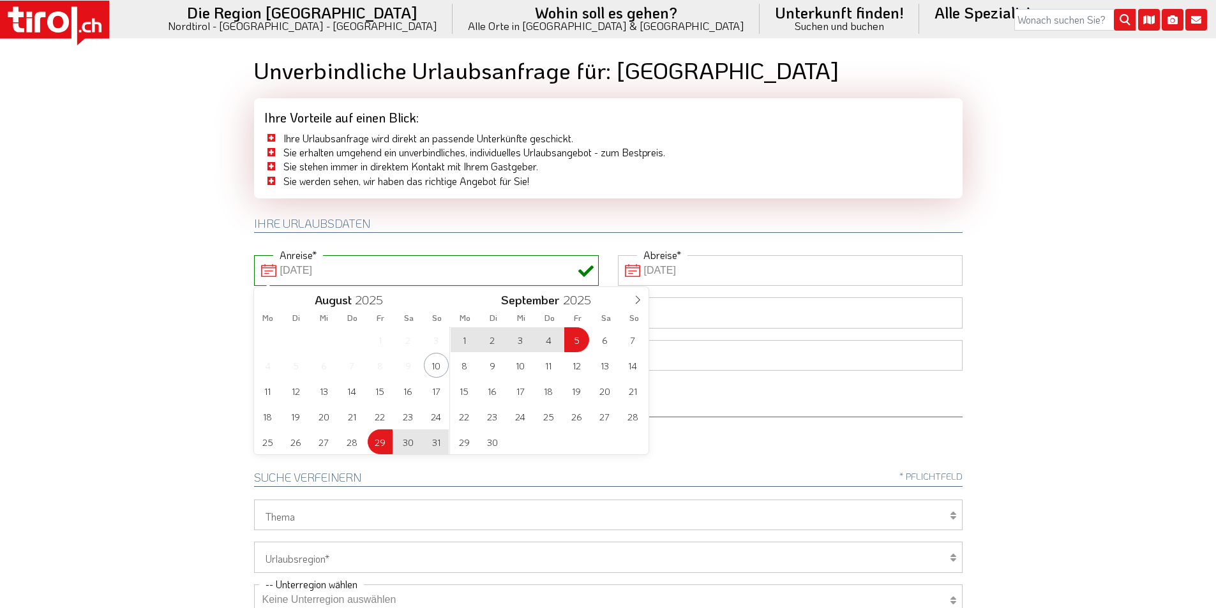
type input "29-08-2025"
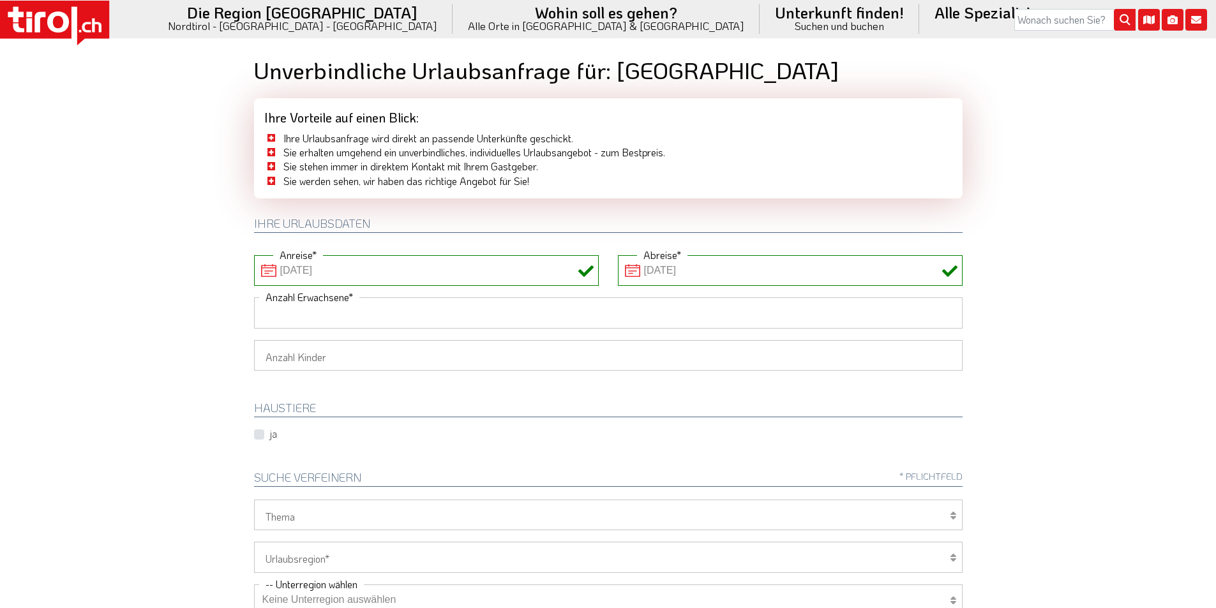
drag, startPoint x: 295, startPoint y: 316, endPoint x: 149, endPoint y: 277, distance: 151.4
click at [295, 316] on input "Anzahl Erwachsene" at bounding box center [608, 312] width 708 height 31
type input "2"
click at [149, 277] on body ".st0{fill:#FFFFFF}.st1{fill:#E31017} Die Region Tirol Nordtirol - Südtirol - Os…" at bounding box center [608, 304] width 1216 height 608
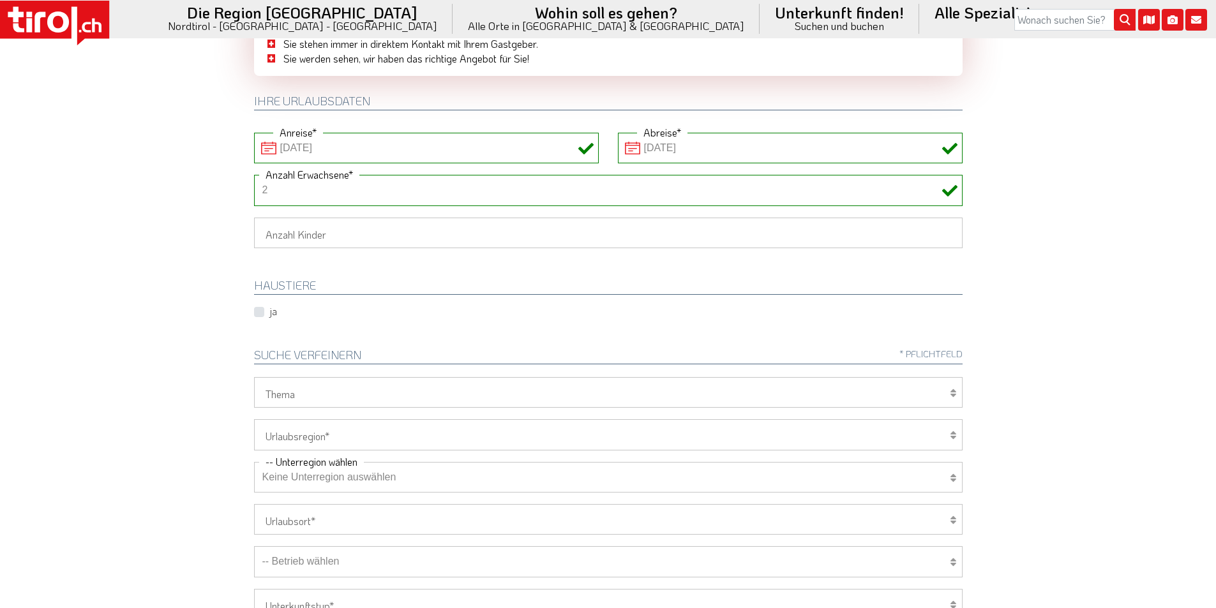
scroll to position [191, 0]
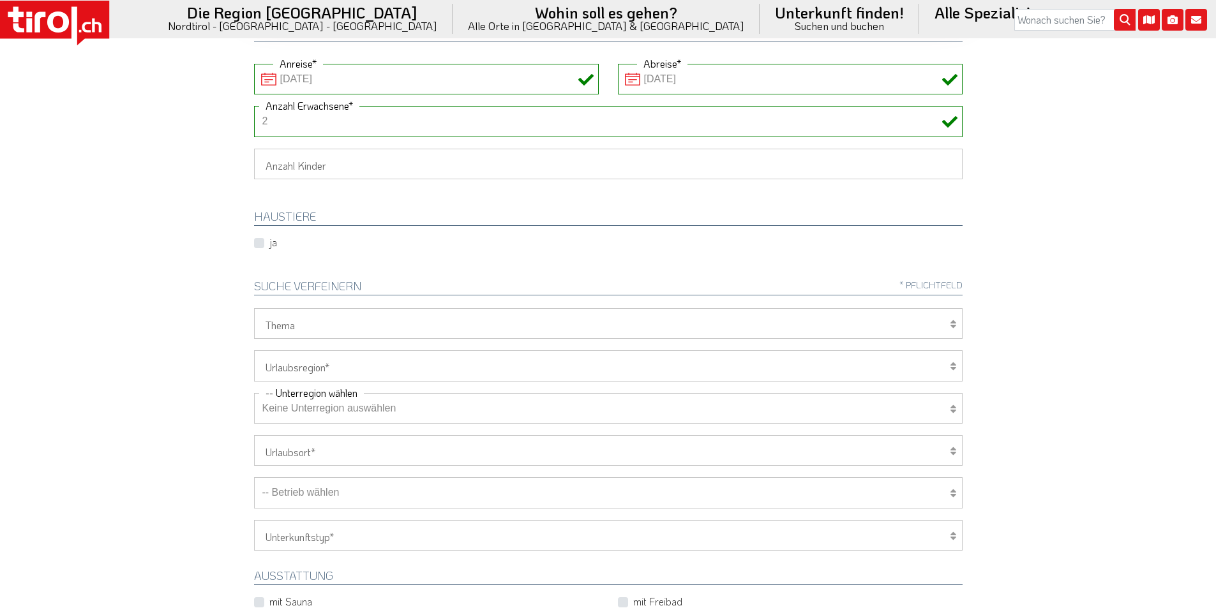
click at [308, 373] on select "Tirol/Nordtirol Osttirol Südtirol Tirols Nachbarn" at bounding box center [608, 365] width 708 height 31
select select "7272"
click at [254, 350] on select "Tirol/Nordtirol Osttirol Südtirol Tirols Nachbarn" at bounding box center [608, 365] width 708 height 31
click at [306, 410] on select "Keine Unterregion auswählen Achensee Alpbachtal & Tiroler Seenland Arlberg Feri…" at bounding box center [608, 408] width 708 height 31
select select "7322"
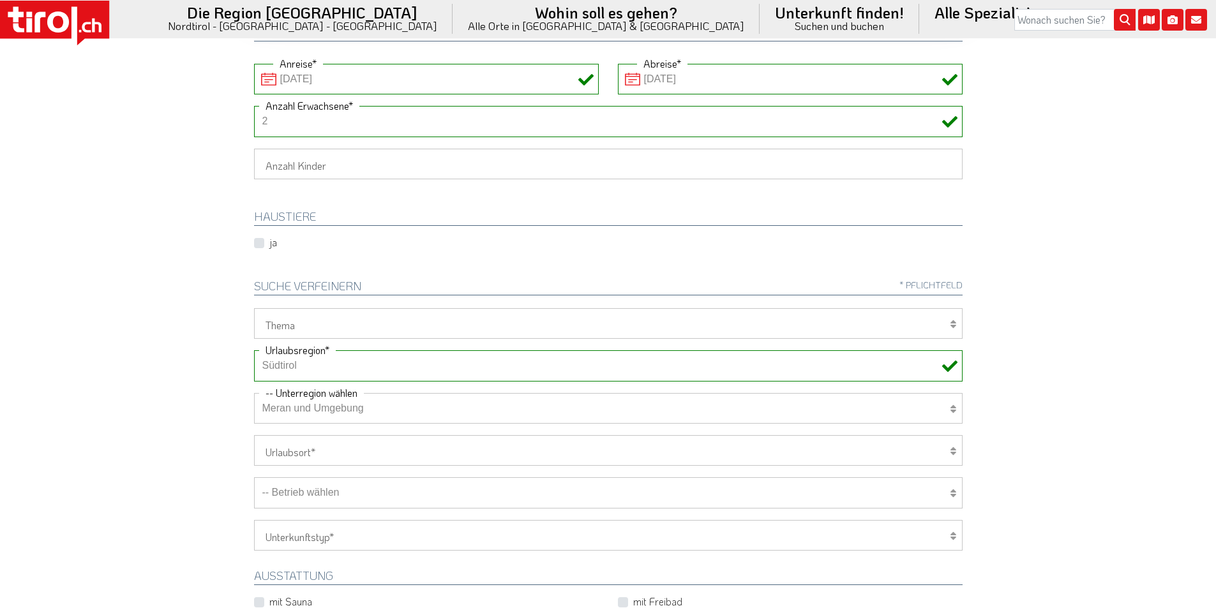
click at [254, 393] on select "Keine Unterregion auswählen Achensee Alpbachtal & Tiroler Seenland Arlberg Feri…" at bounding box center [608, 408] width 708 height 31
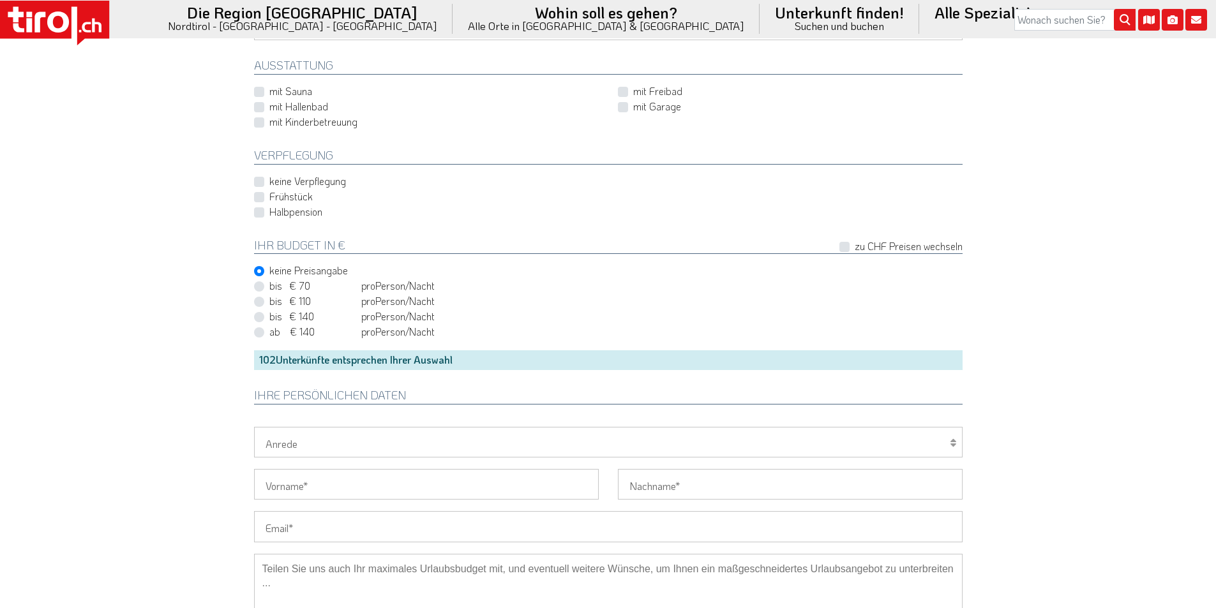
scroll to position [957, 0]
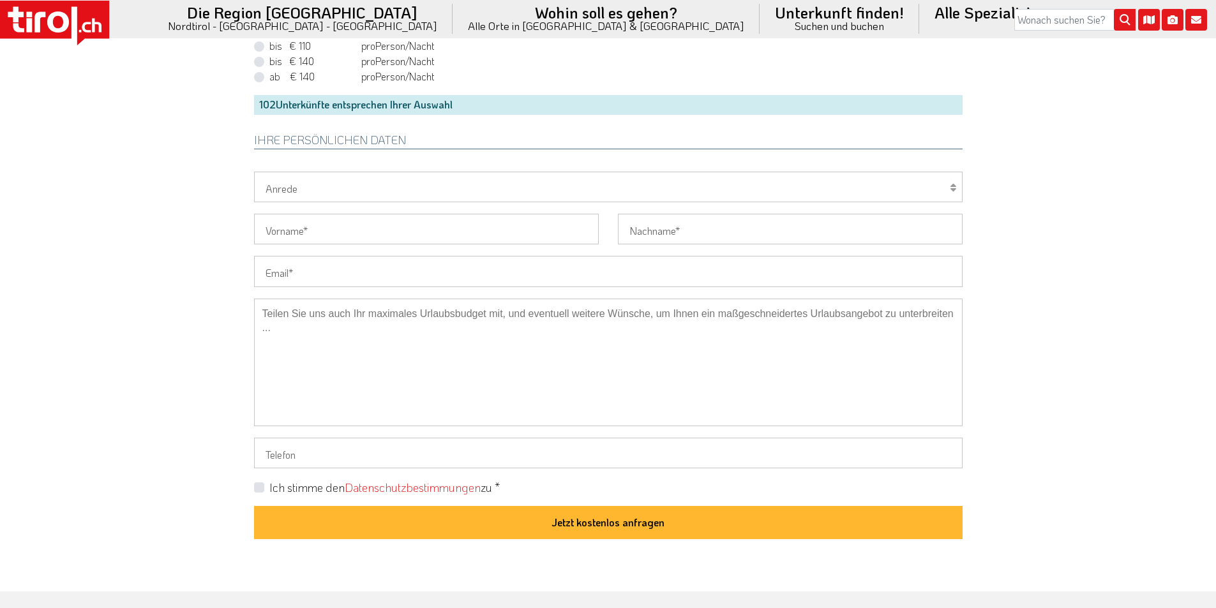
click at [344, 362] on textarea at bounding box center [608, 363] width 708 height 128
paste textarea "Hallo Zusammen, wir interessieren uns für einen Aufenthalt incl. Halbpension in…"
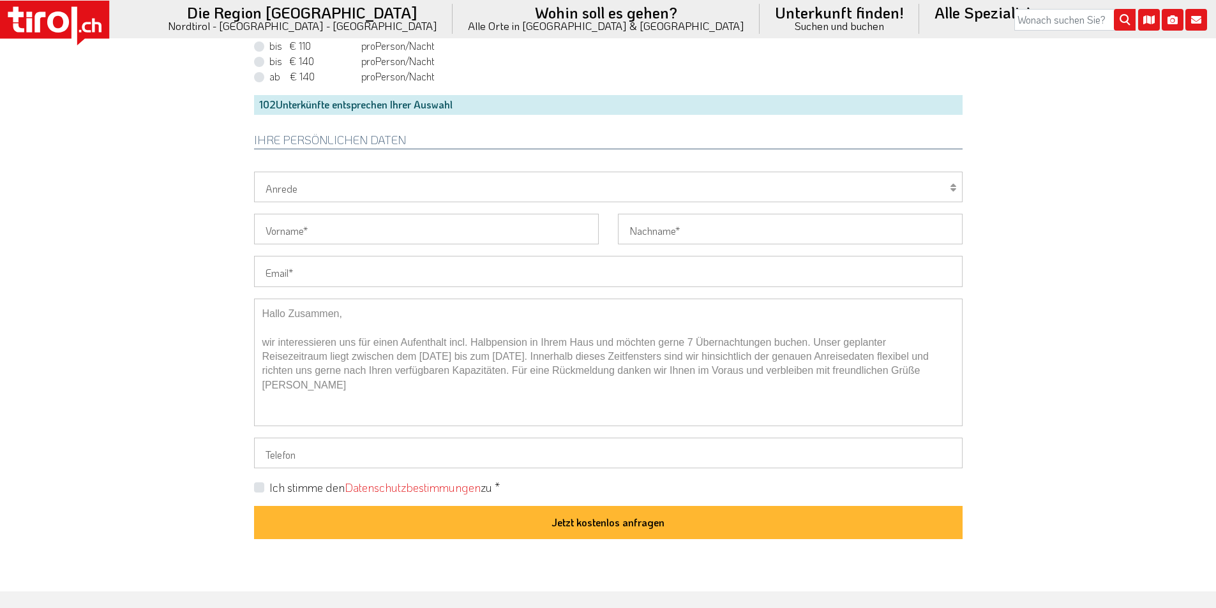
type textarea "Hallo Zusammen, wir interessieren uns für einen Aufenthalt incl. Halbpension in…"
drag, startPoint x: 276, startPoint y: 184, endPoint x: 276, endPoint y: 201, distance: 17.2
click at [276, 184] on select "Herr Frau Familie" at bounding box center [608, 187] width 708 height 31
select select "Frau"
click at [254, 172] on select "Herr Frau Familie" at bounding box center [608, 187] width 708 height 31
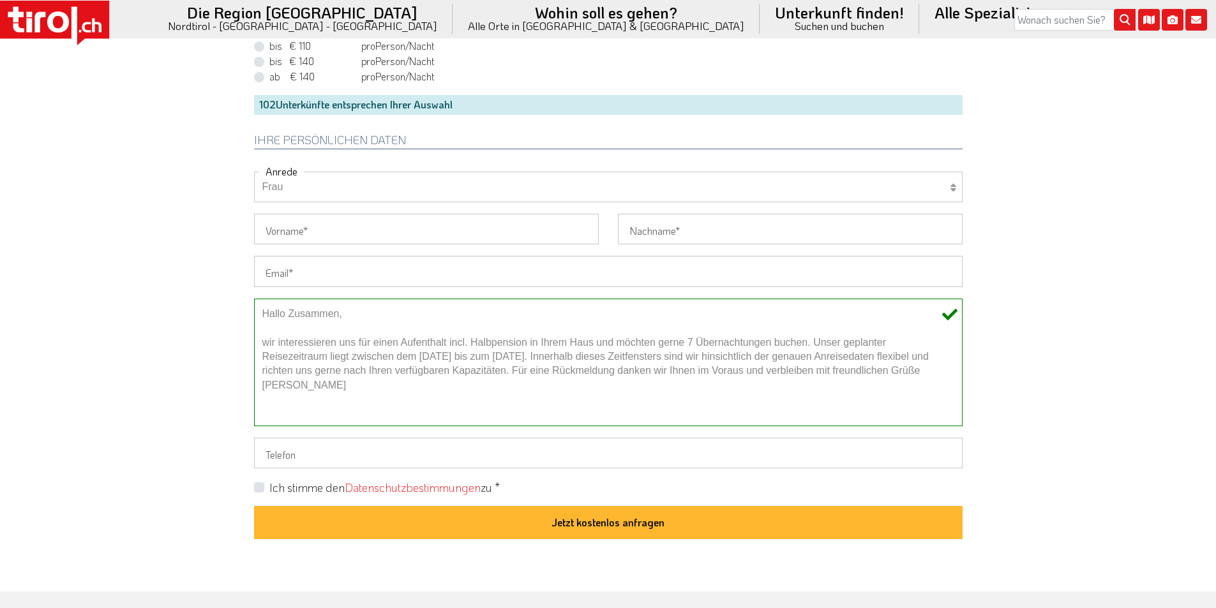
drag, startPoint x: 280, startPoint y: 236, endPoint x: 272, endPoint y: 229, distance: 10.4
click at [280, 236] on input "Vorname" at bounding box center [426, 229] width 345 height 31
paste input "Silvia"
type input "Silvia"
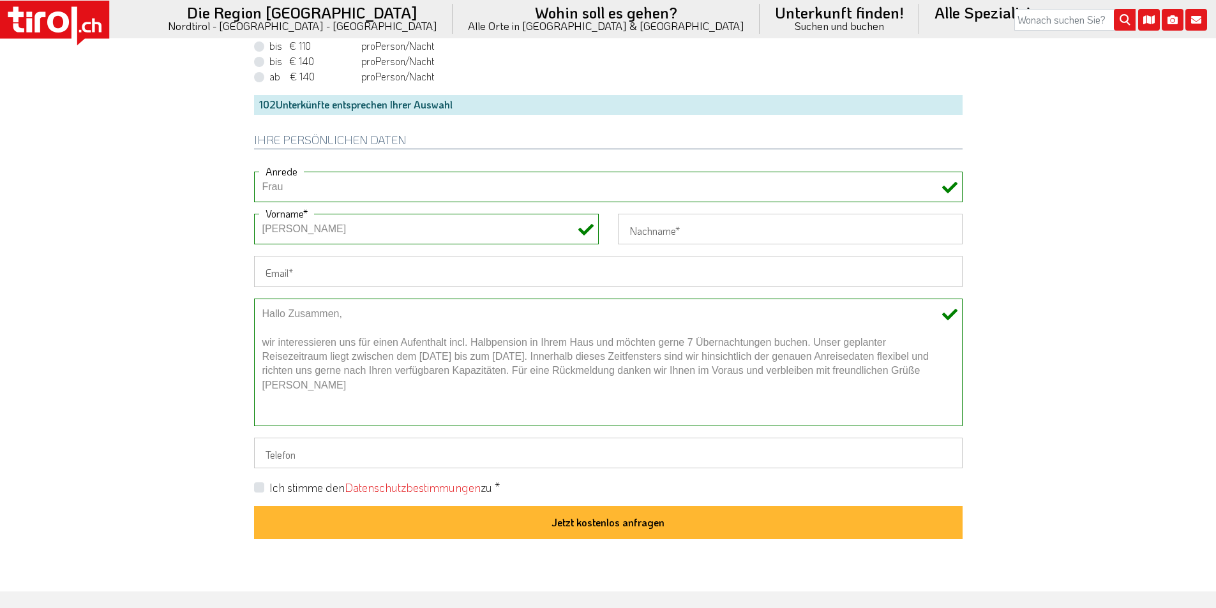
drag, startPoint x: 644, startPoint y: 234, endPoint x: 676, endPoint y: 253, distance: 36.9
click at [644, 234] on input "Nachname" at bounding box center [790, 229] width 345 height 31
paste input "Kirchner"
type input "Kirchner"
click at [297, 271] on input "Email" at bounding box center [608, 271] width 708 height 31
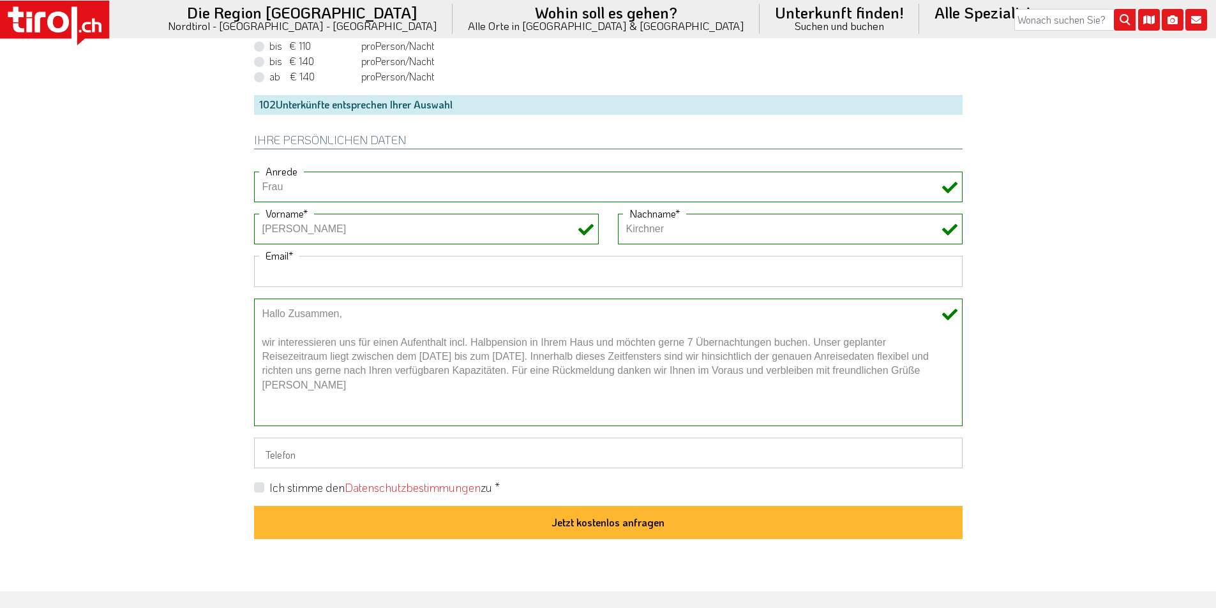
paste input "tssk@netcologne.de"
type input "tssk@netcologne.de"
drag, startPoint x: 183, startPoint y: 260, endPoint x: 211, endPoint y: 271, distance: 29.5
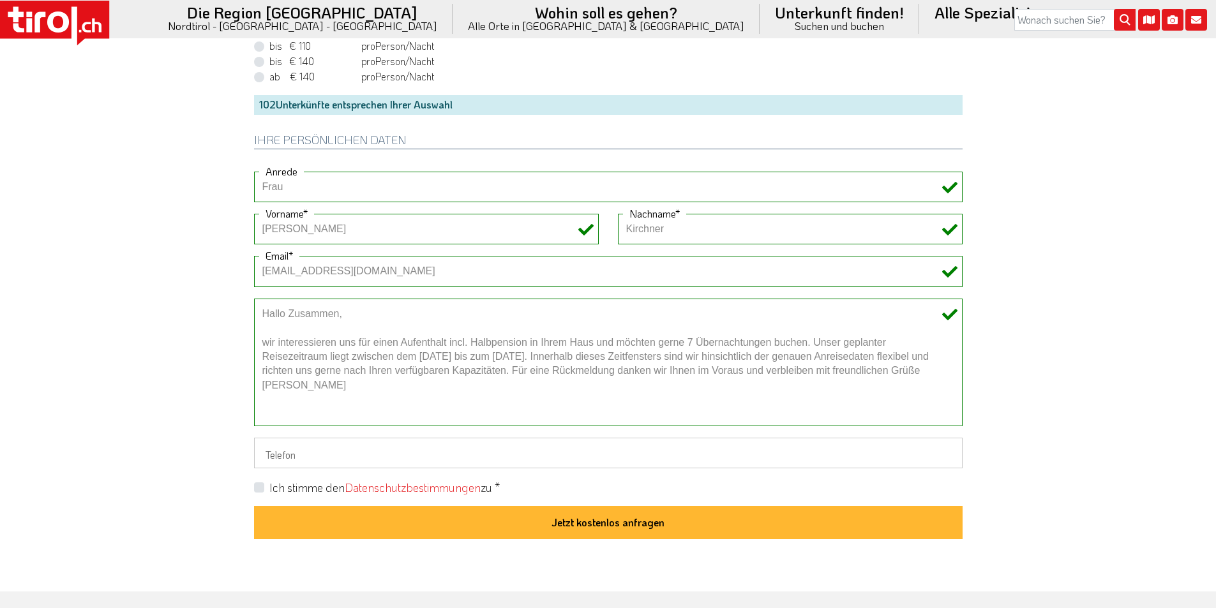
click at [269, 491] on label "Ich stimme den Datenschutzbestimmungen zu *" at bounding box center [384, 488] width 230 height 16
click at [257, 491] on input "Ich stimme den Datenschutzbestimmungen zu *" at bounding box center [611, 487] width 708 height 8
checkbox input "true"
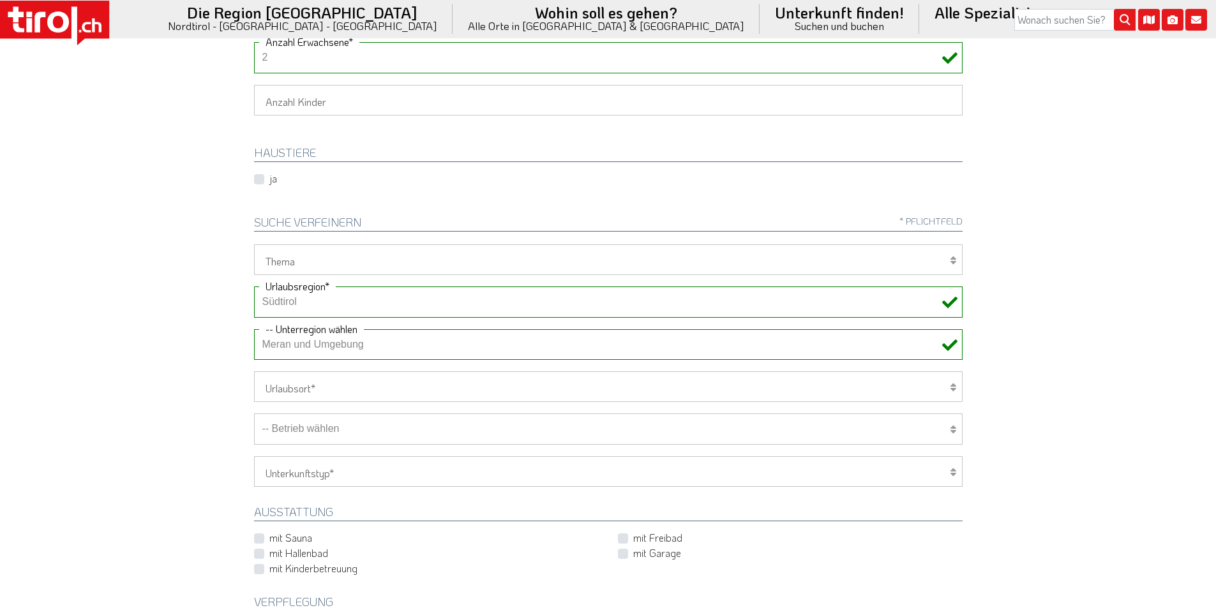
scroll to position [383, 0]
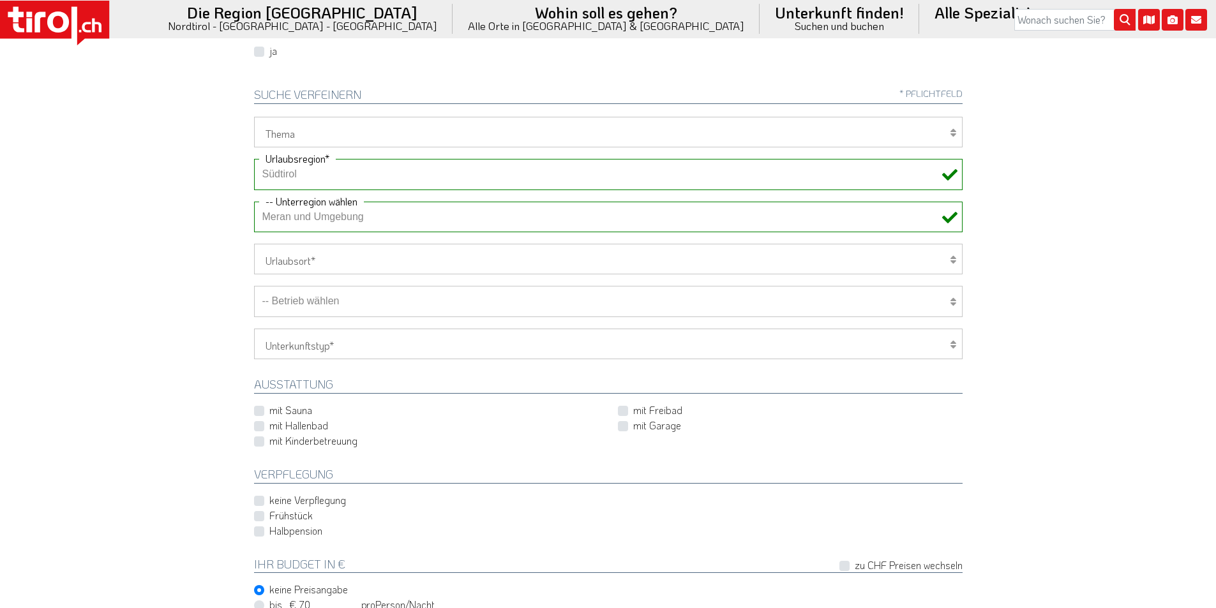
click at [373, 308] on select "-- Betrieb wählen ABINEA Dolomiti Romantic SPA Hotel Aktivhotel Waldhof - Oetz …" at bounding box center [608, 301] width 708 height 31
select select "29073"
click at [254, 286] on select "-- Betrieb wählen ABINEA Dolomiti Romantic SPA Hotel Aktivhotel Waldhof - Oetz …" at bounding box center [608, 301] width 708 height 31
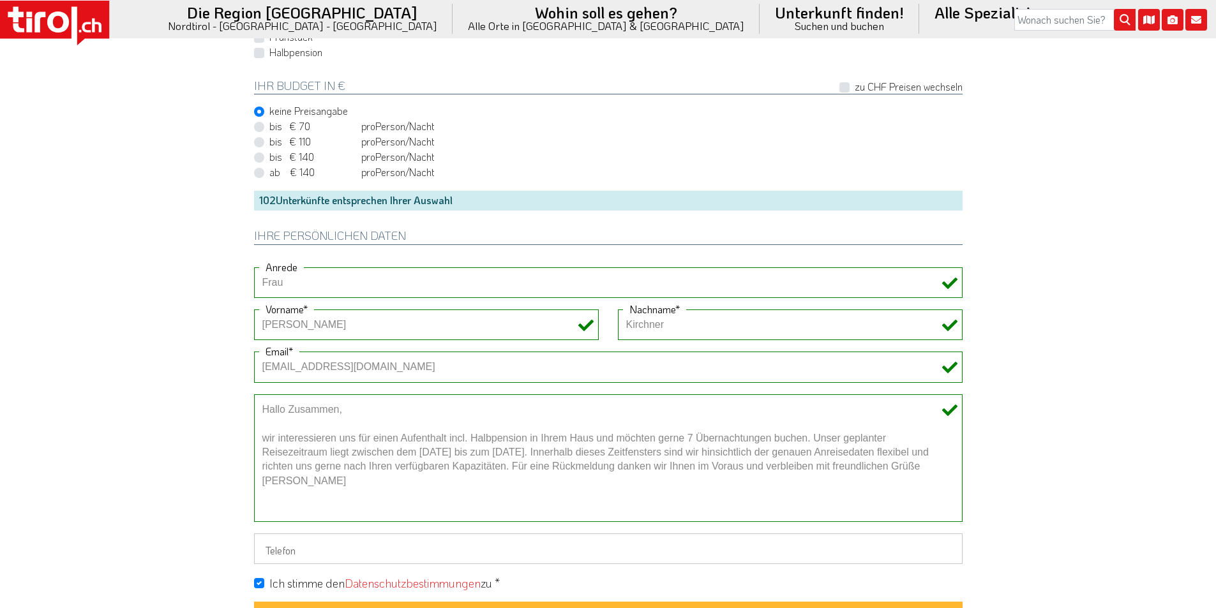
scroll to position [1021, 0]
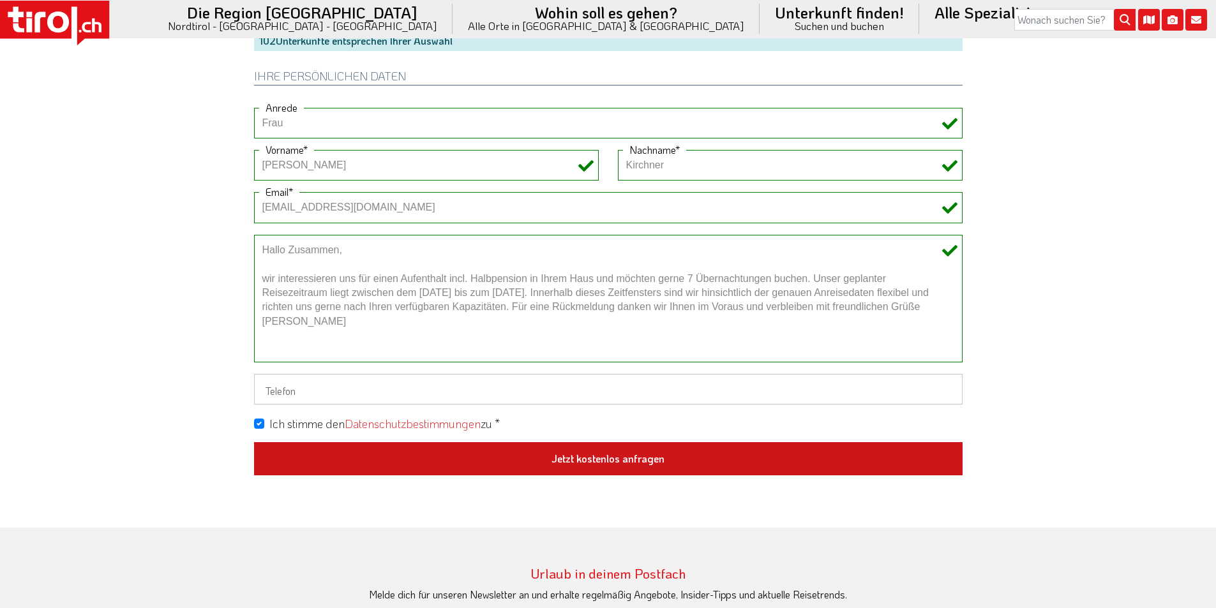
click at [610, 452] on button "Jetzt kostenlos anfragen" at bounding box center [608, 458] width 708 height 33
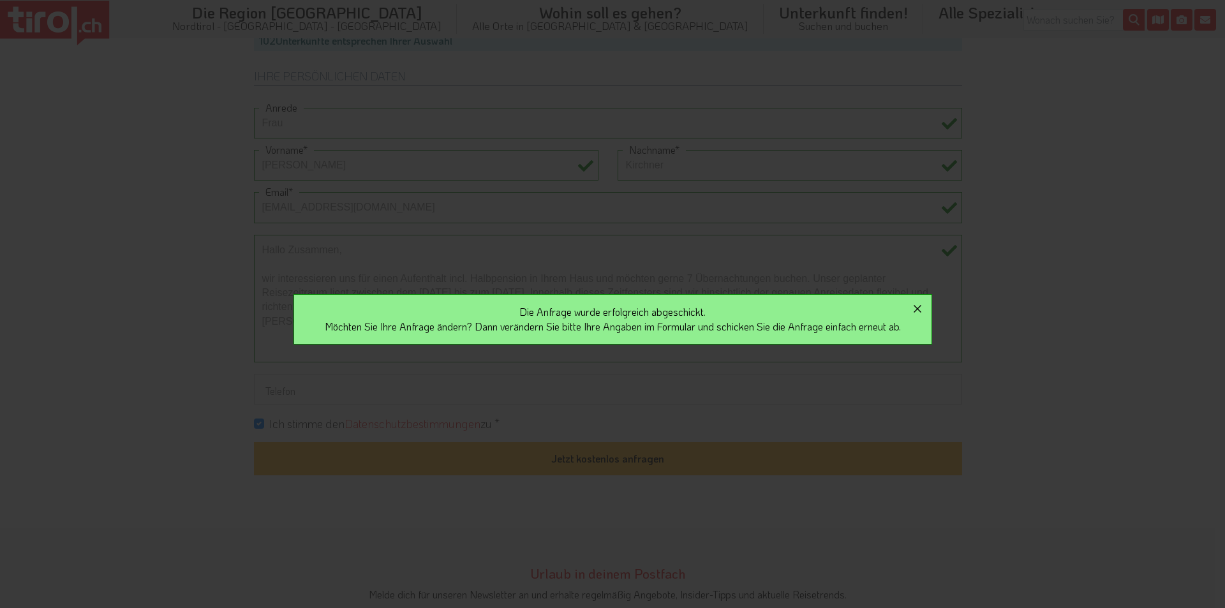
click at [921, 308] on icon "button" at bounding box center [918, 309] width 8 height 8
